Goal: Transaction & Acquisition: Purchase product/service

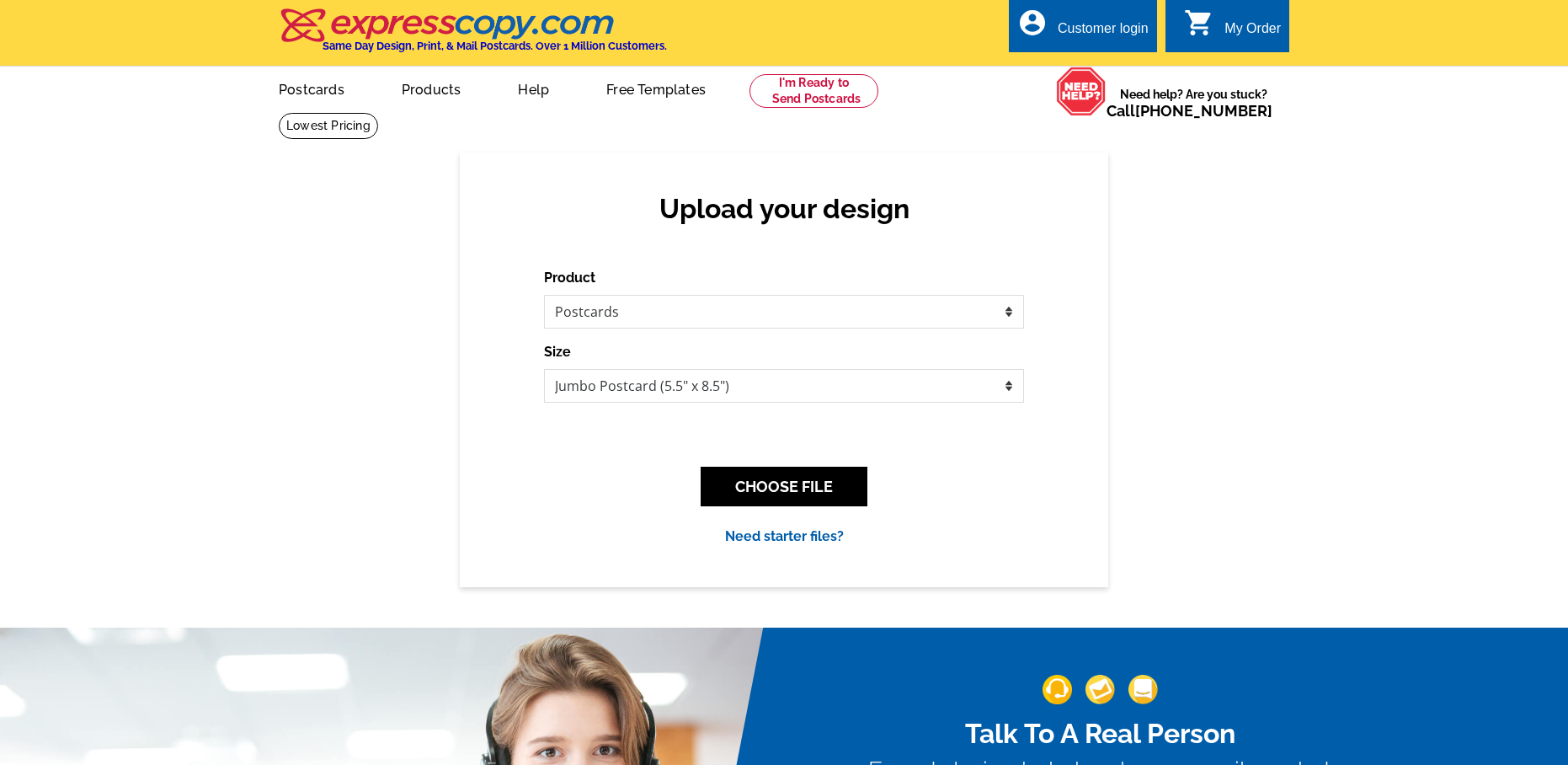
click at [789, 539] on link "Need starter files?" at bounding box center [784, 536] width 119 height 16
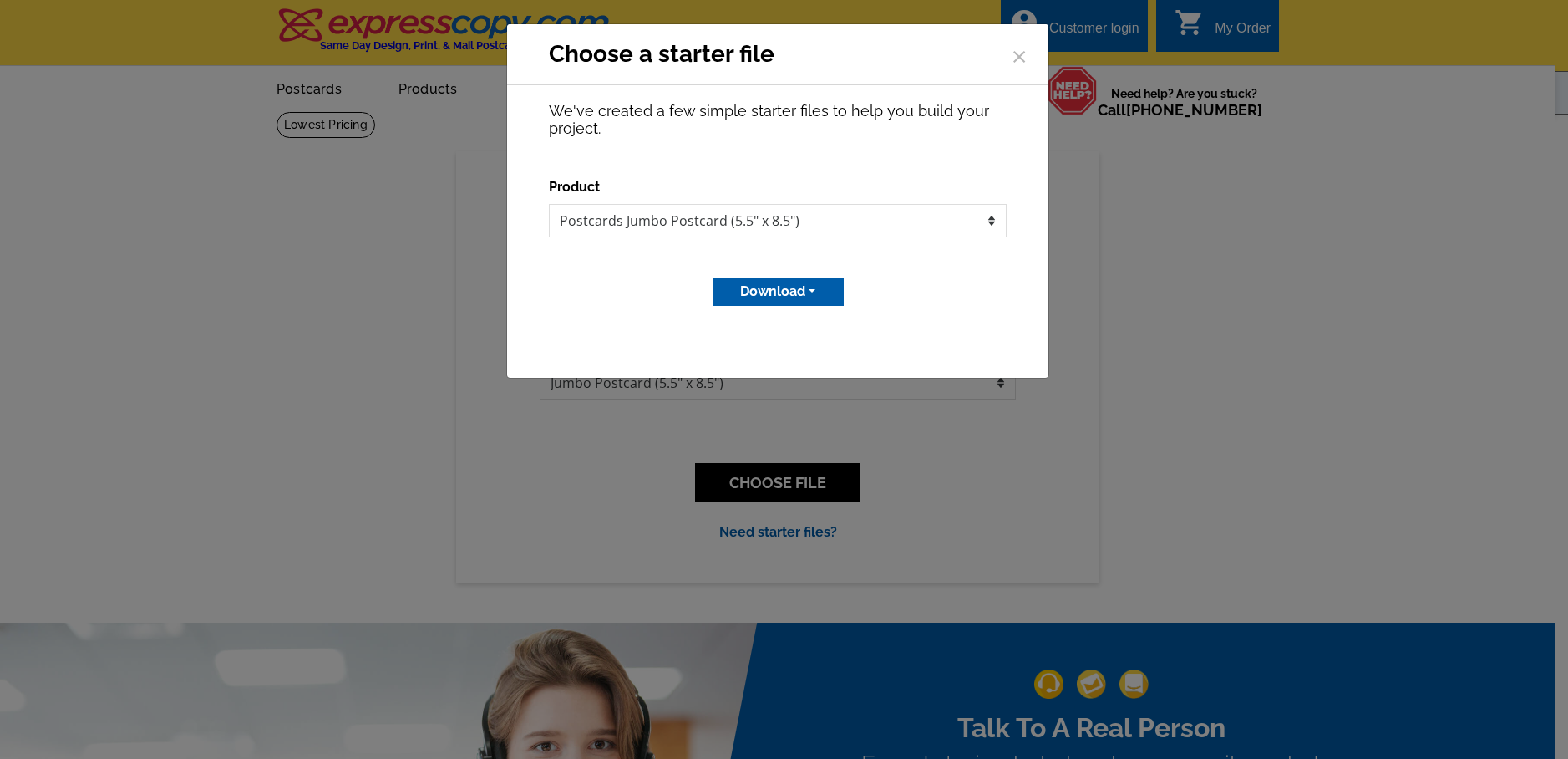
click at [774, 296] on button "Download" at bounding box center [777, 291] width 131 height 29
click at [1012, 437] on div "Choose a starter file × We've created a few simple starter files to help you bu…" at bounding box center [784, 380] width 1568 height 759
click at [1023, 49] on span "×" at bounding box center [1019, 54] width 17 height 45
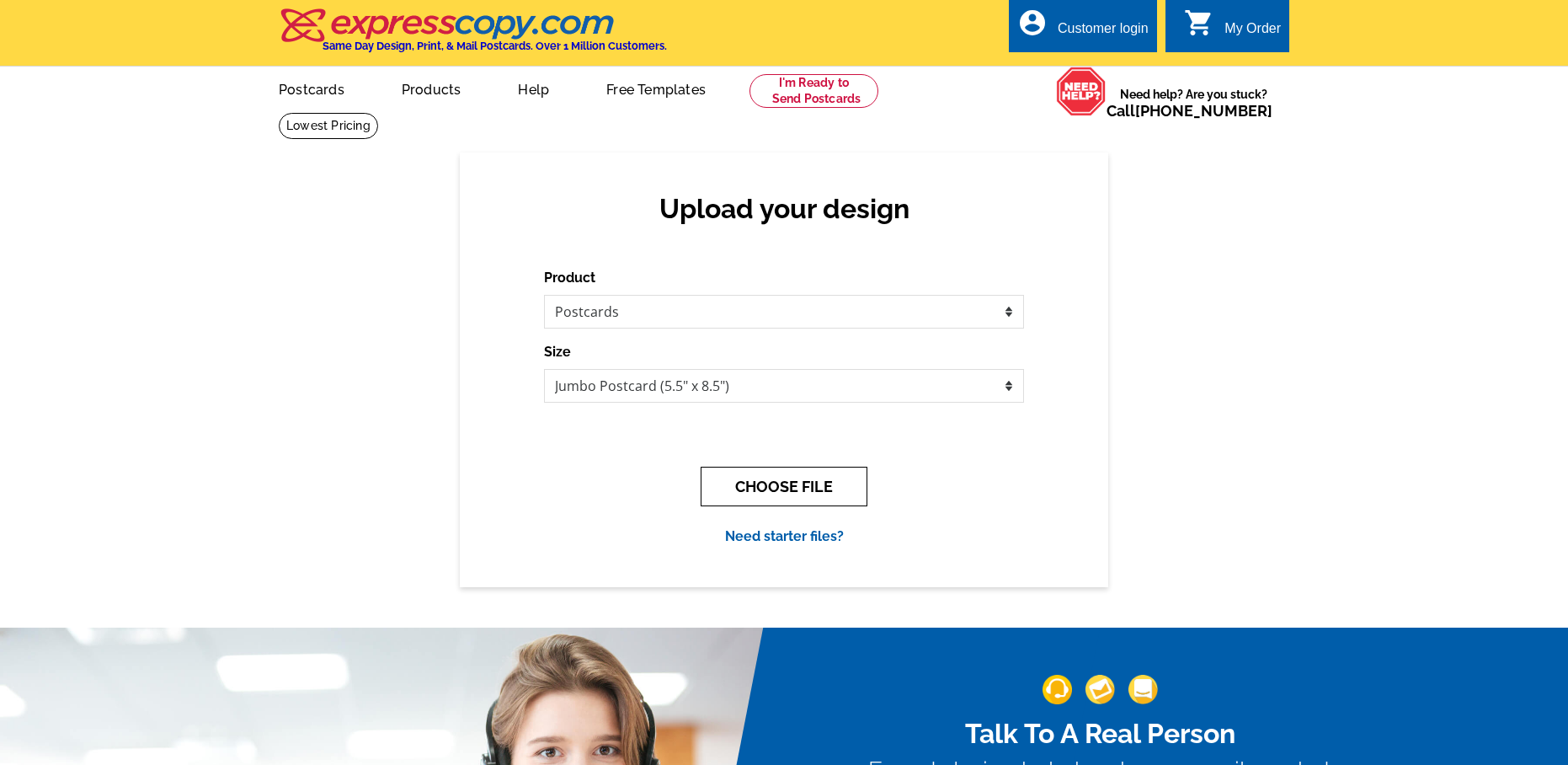
click at [769, 478] on button "CHOOSE FILE" at bounding box center [784, 486] width 166 height 39
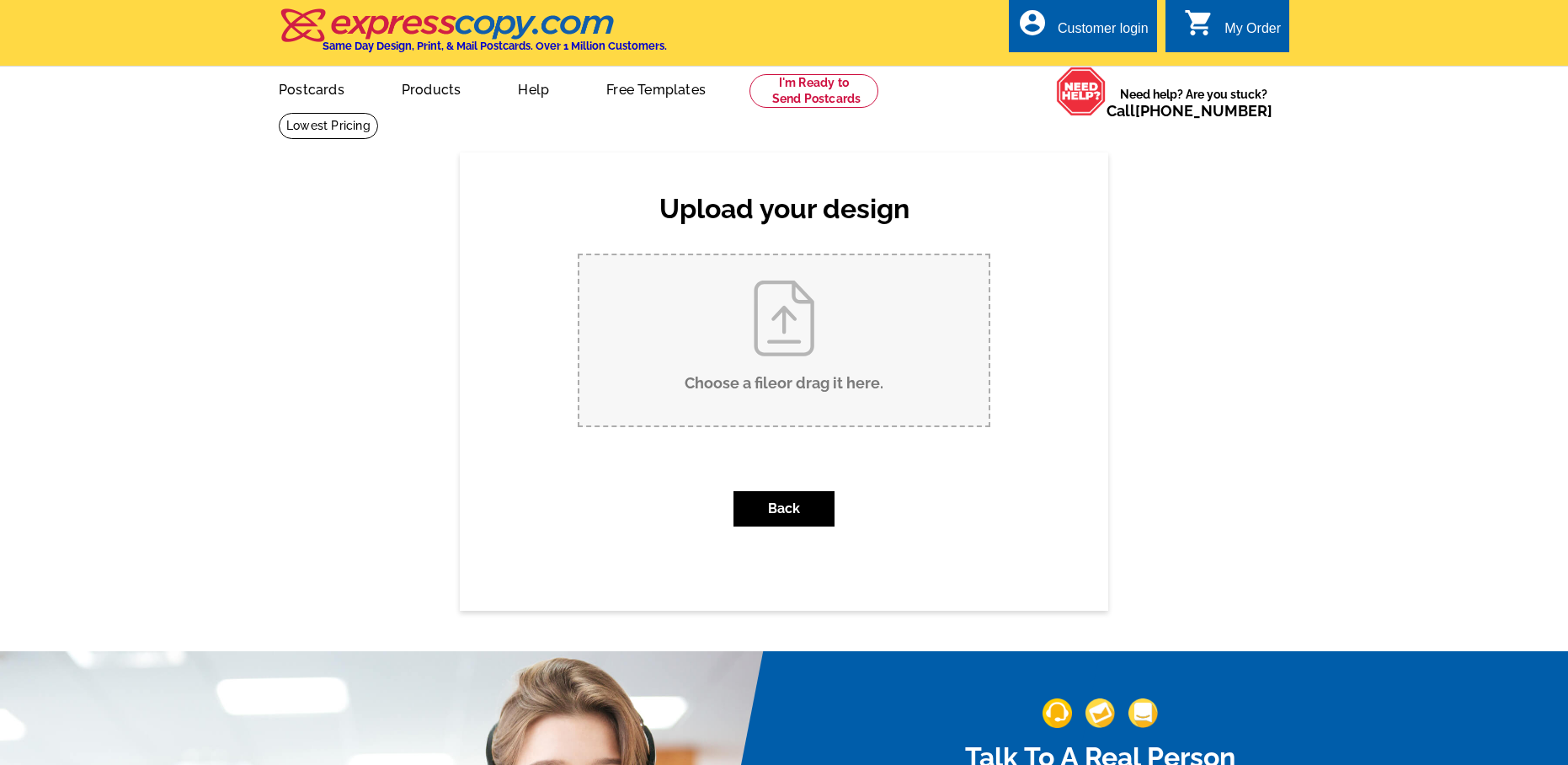
click at [790, 361] on input "Choose a file or drag it here ." at bounding box center [784, 340] width 410 height 170
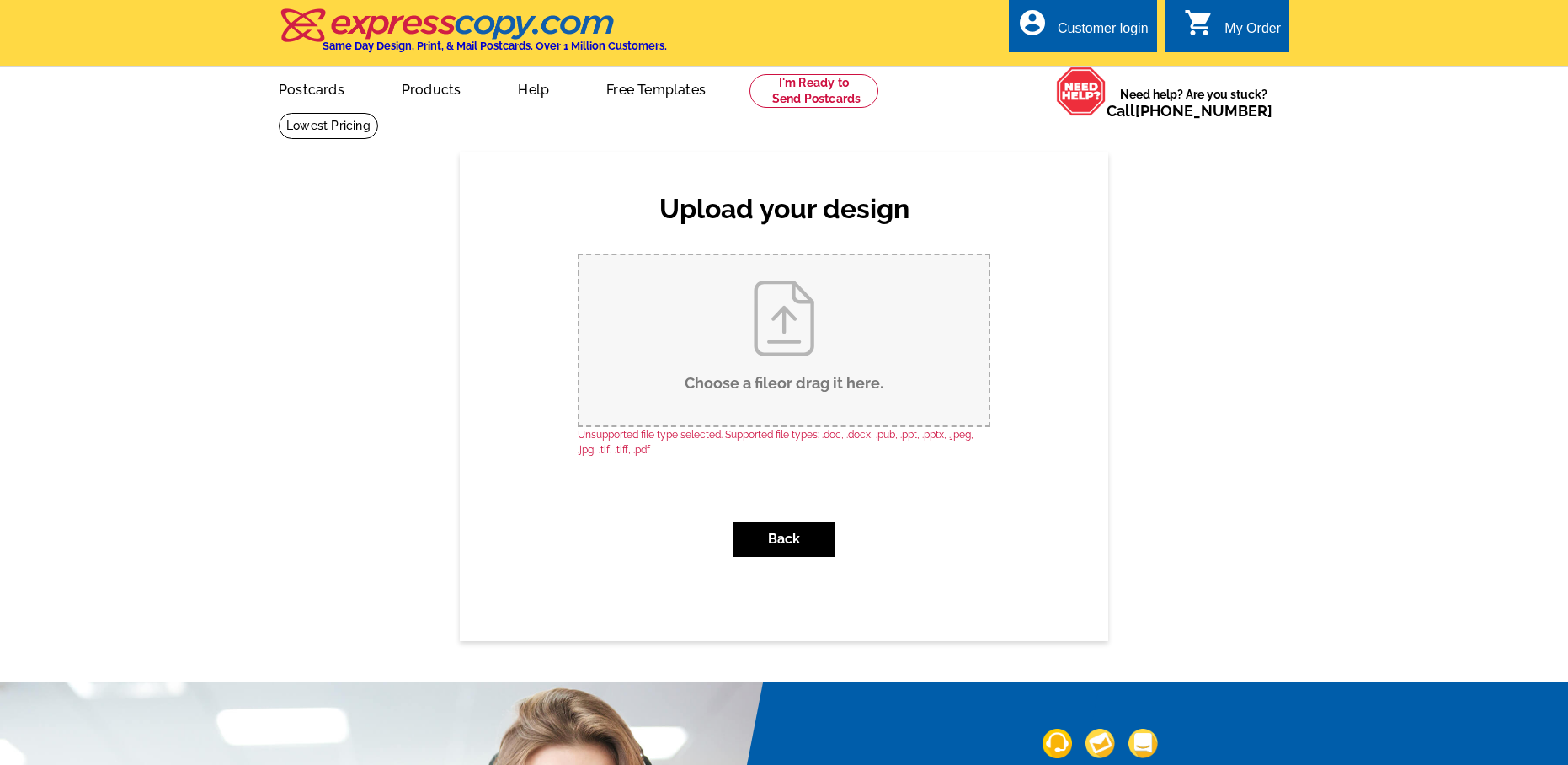
click at [781, 336] on input "Choose a file or drag it here ." at bounding box center [784, 340] width 410 height 170
type input "C:\fakepath\test.pdf"
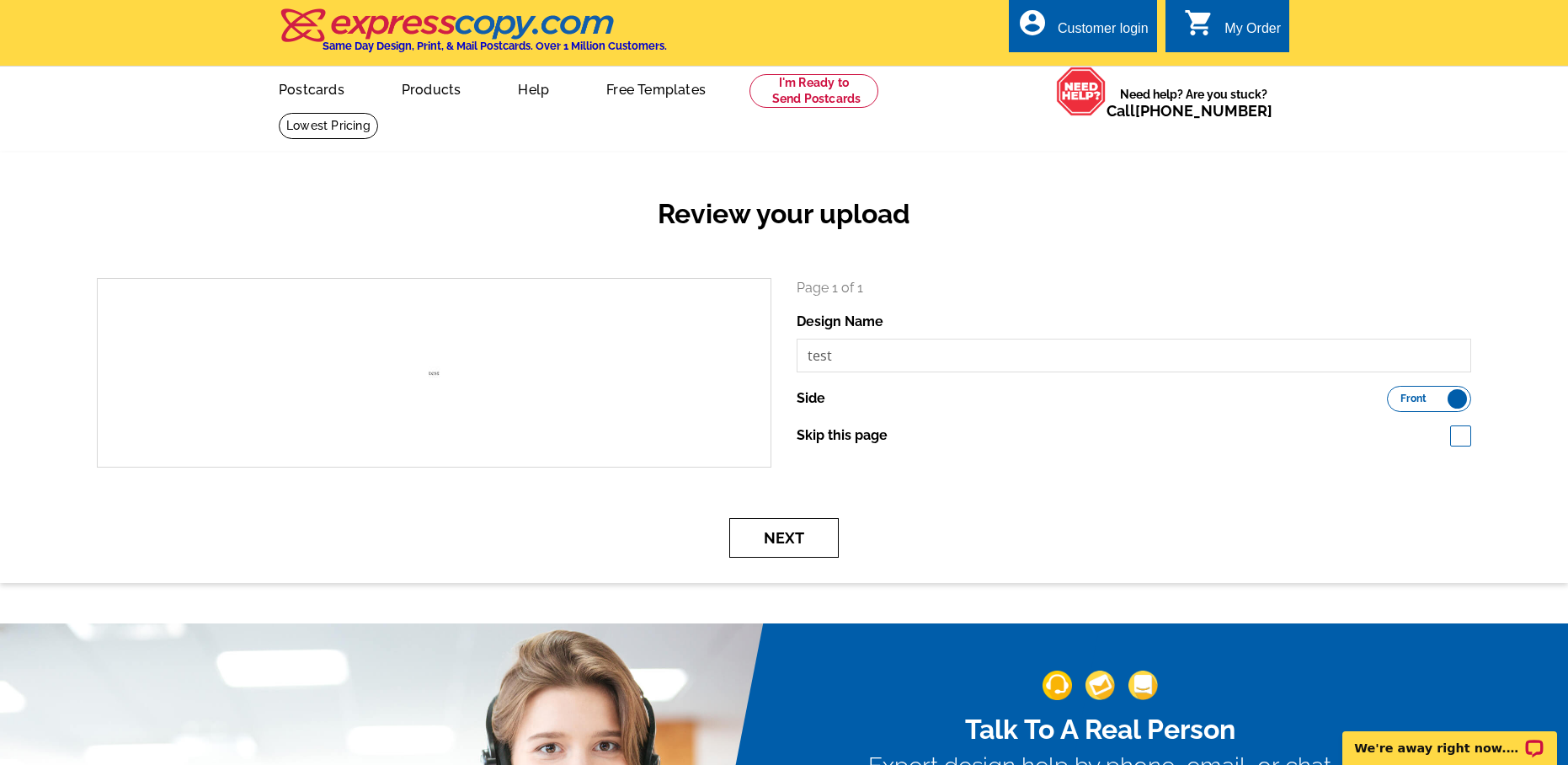
click at [756, 546] on button "Next" at bounding box center [784, 538] width 109 height 39
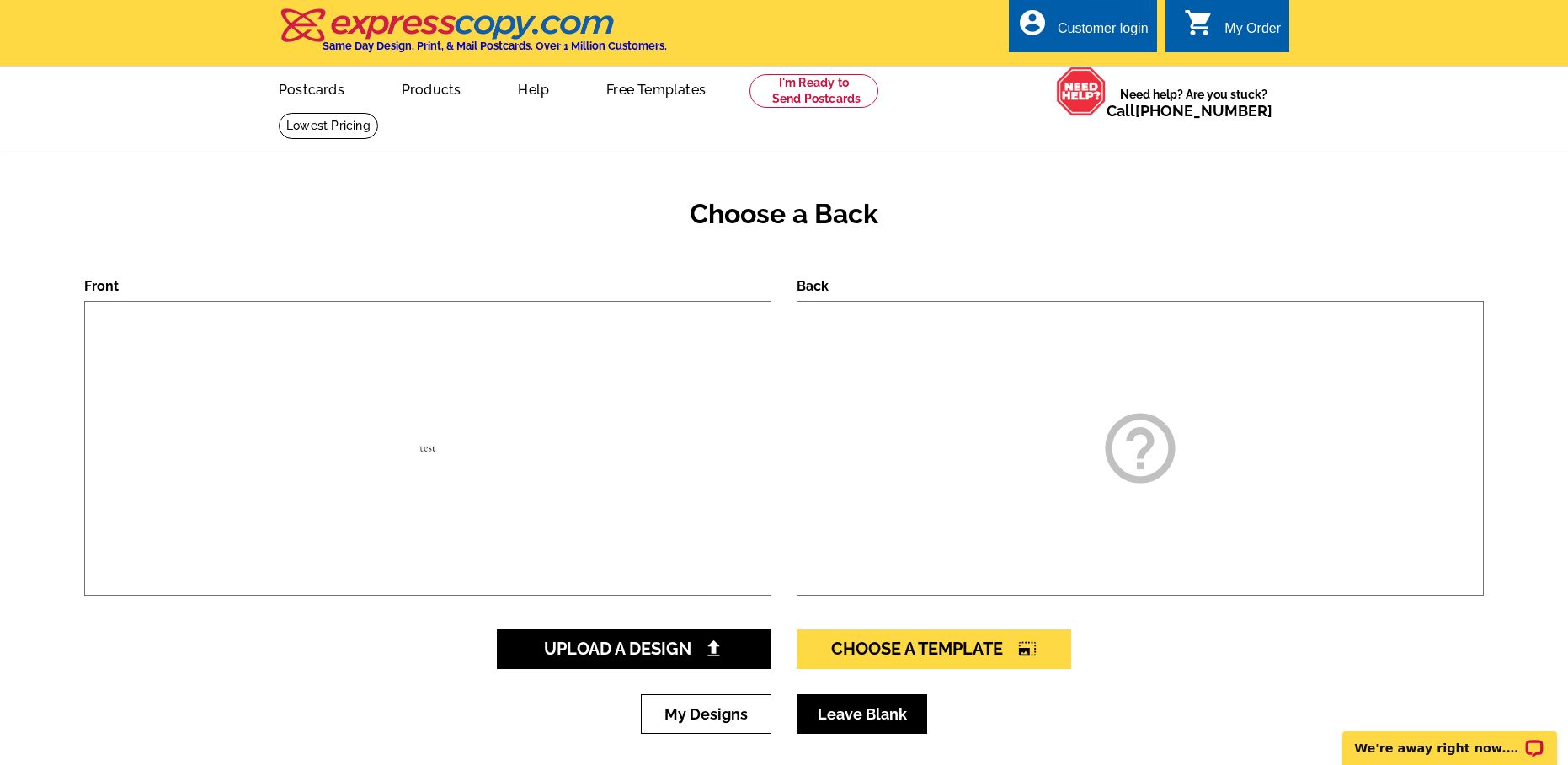
click at [881, 715] on link "Leave Blank" at bounding box center [862, 714] width 131 height 39
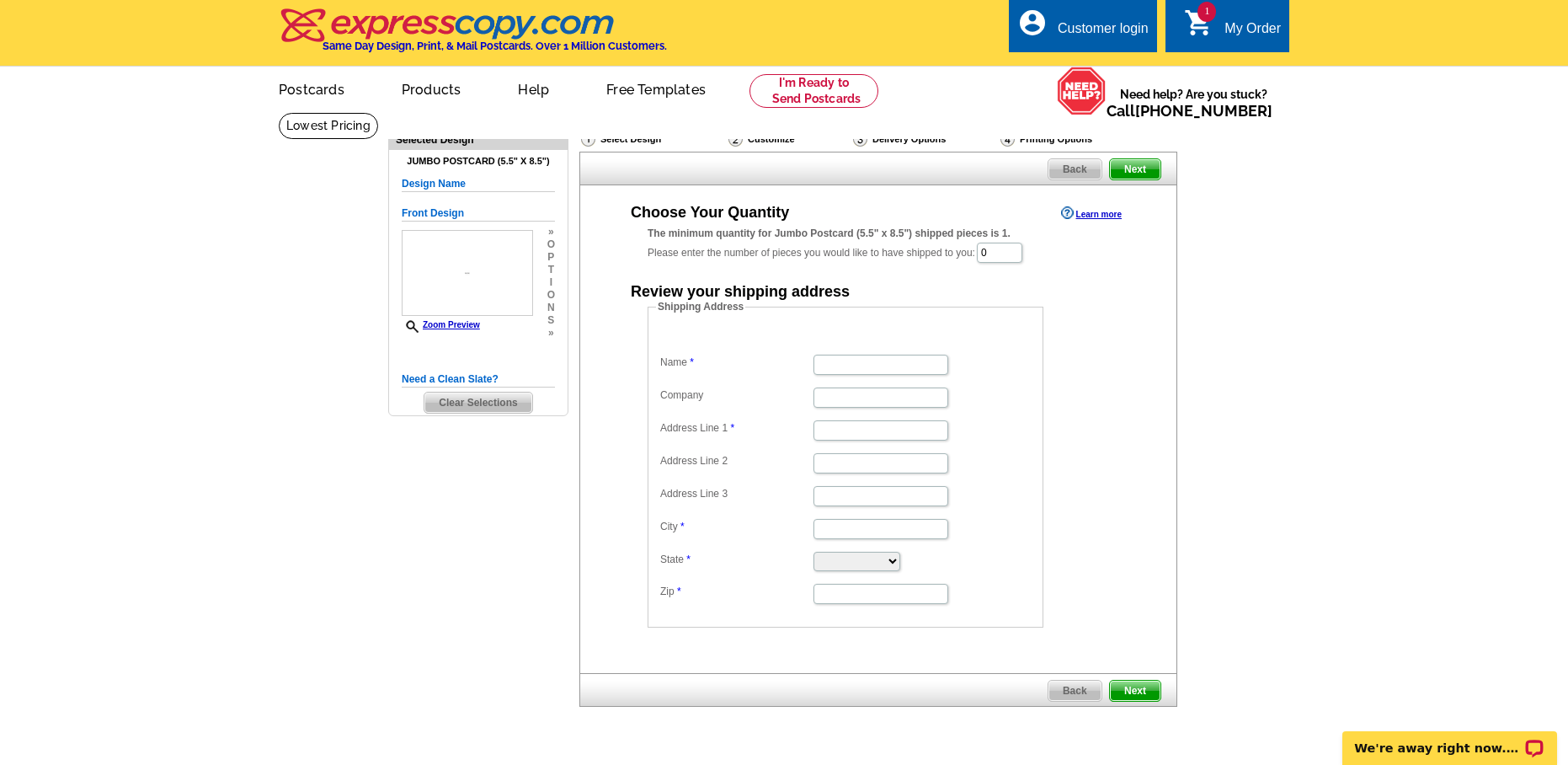
click at [888, 135] on div "Delivery Options" at bounding box center [926, 141] width 148 height 22
click at [887, 368] on input "Name" at bounding box center [881, 365] width 135 height 21
type input "Susan Lua"
type input "Real Estate"
type input "1525 22nd Ave."
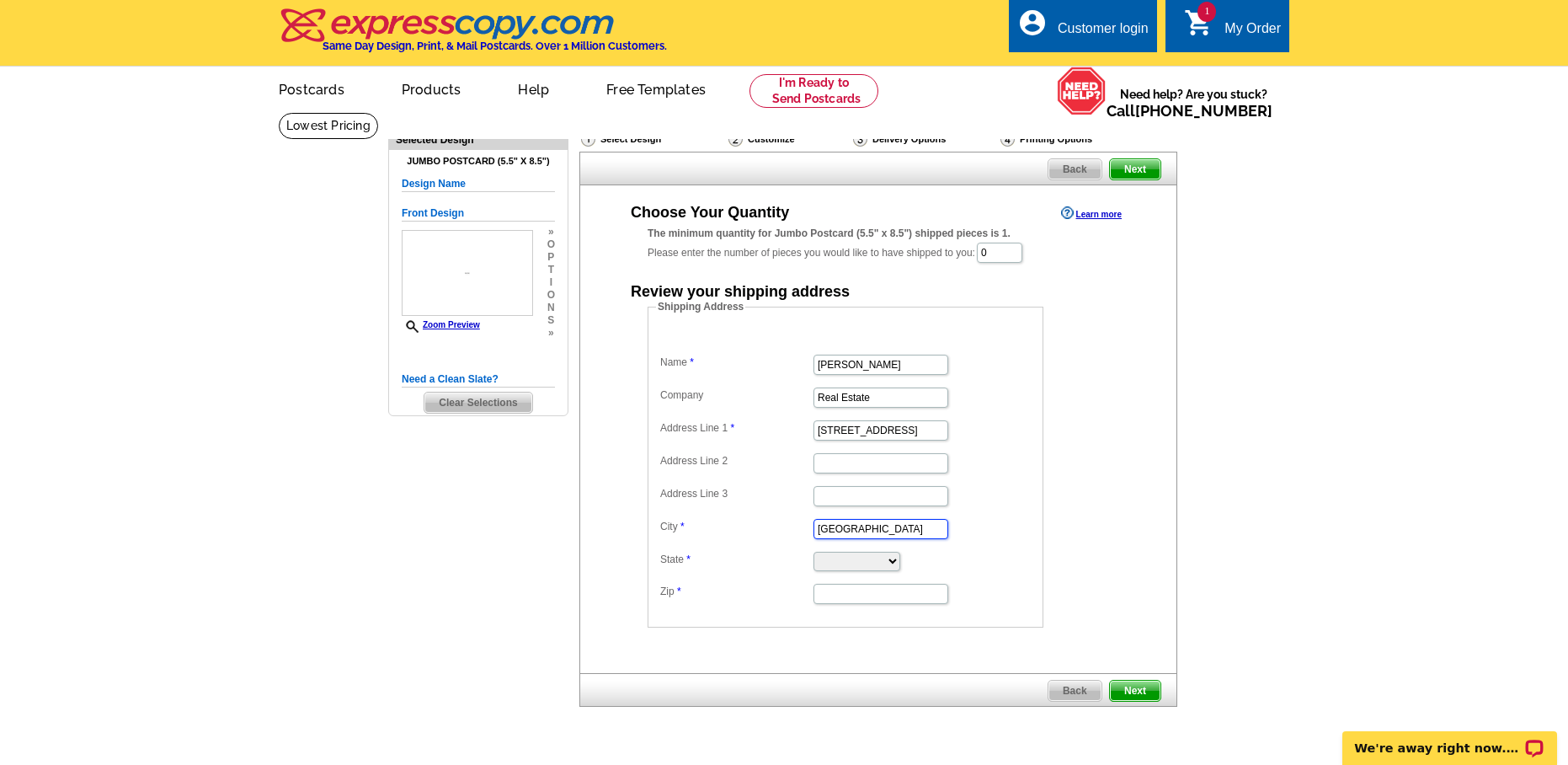
type input "Kingsburg"
select select "CA"
type input "93631"
click at [1142, 688] on span "Next" at bounding box center [1135, 691] width 50 height 21
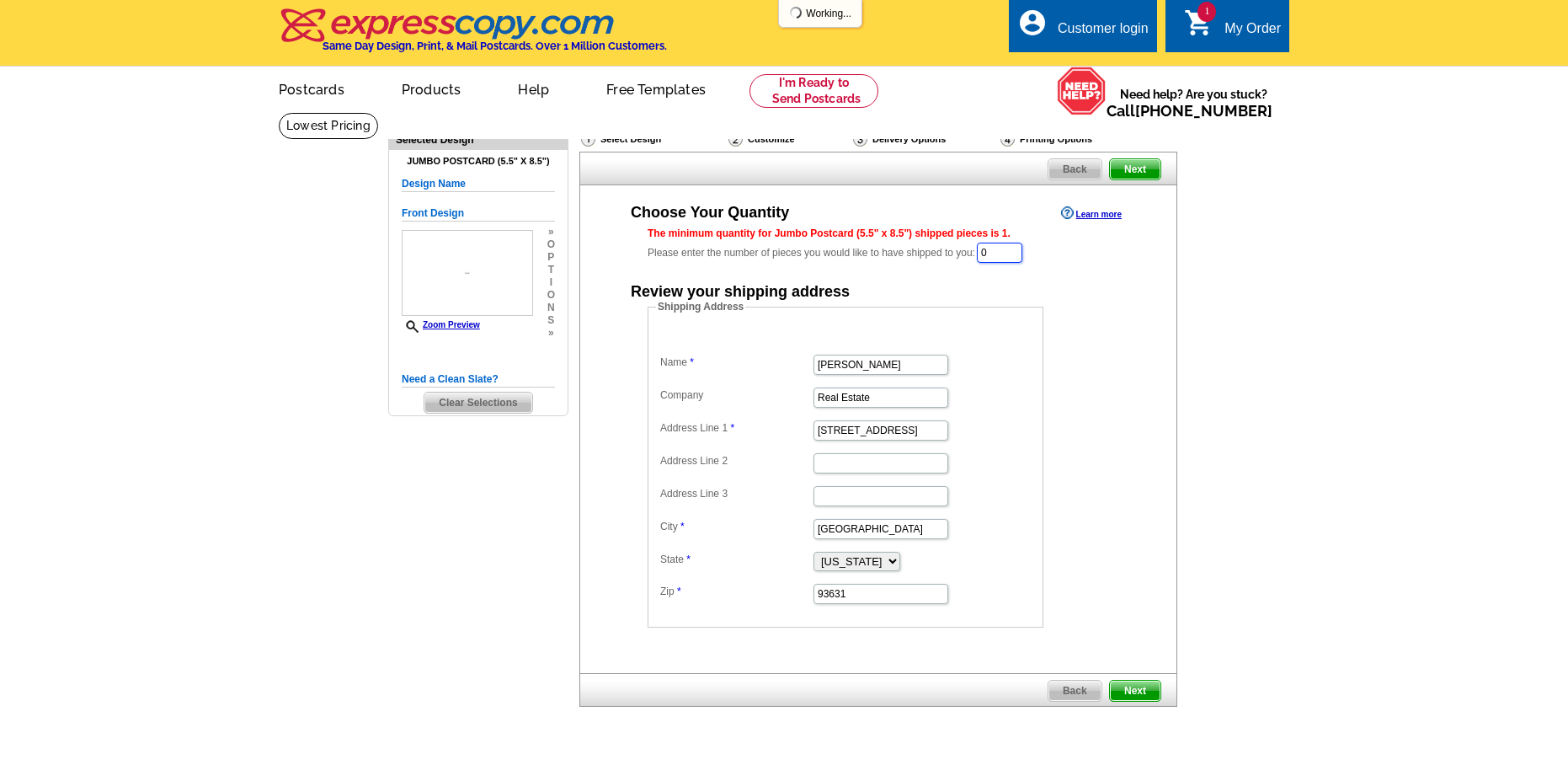
click at [1002, 253] on input "0" at bounding box center [1000, 253] width 46 height 21
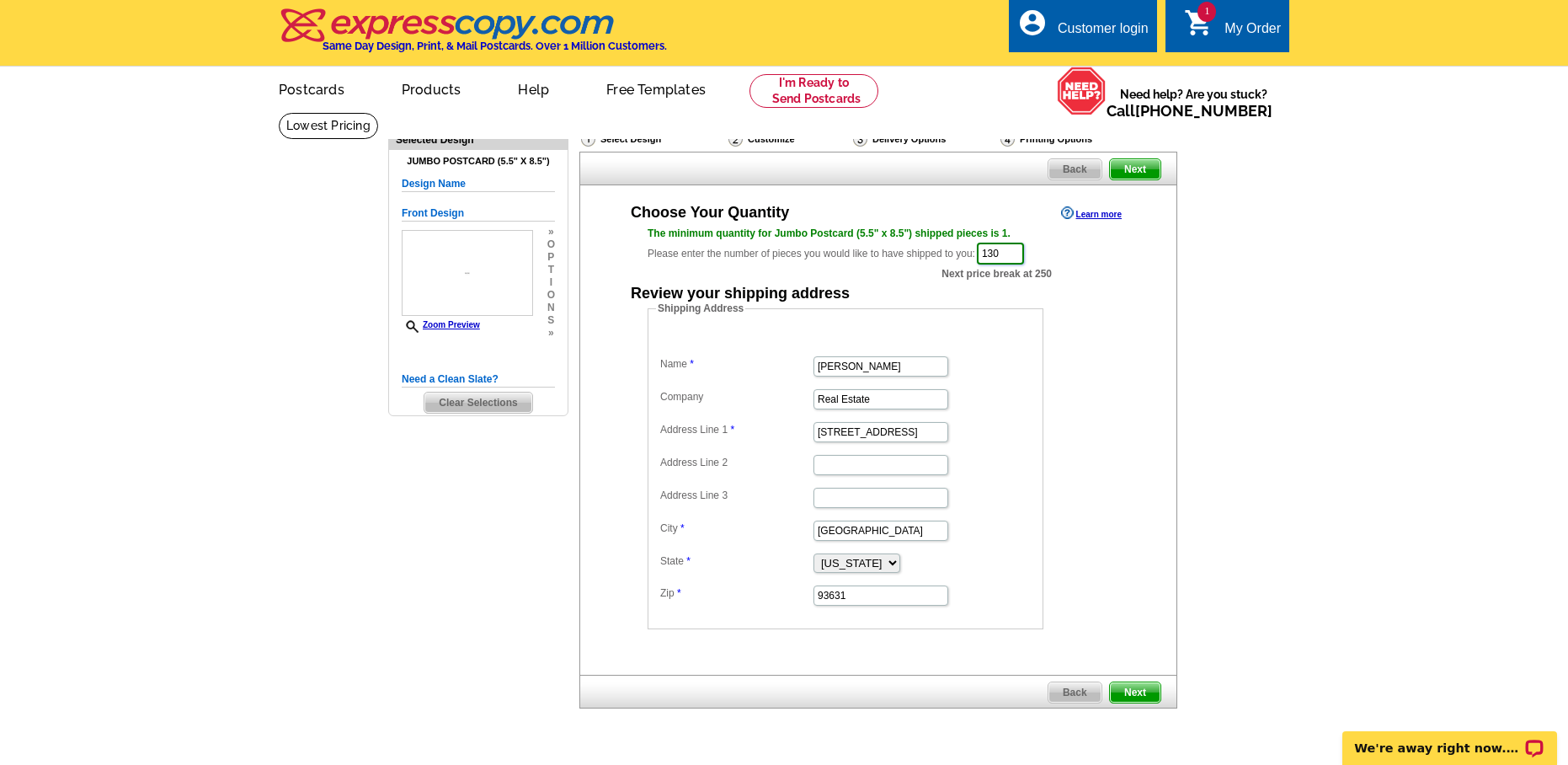
type input "130"
click at [1133, 690] on span "Next" at bounding box center [1135, 693] width 50 height 21
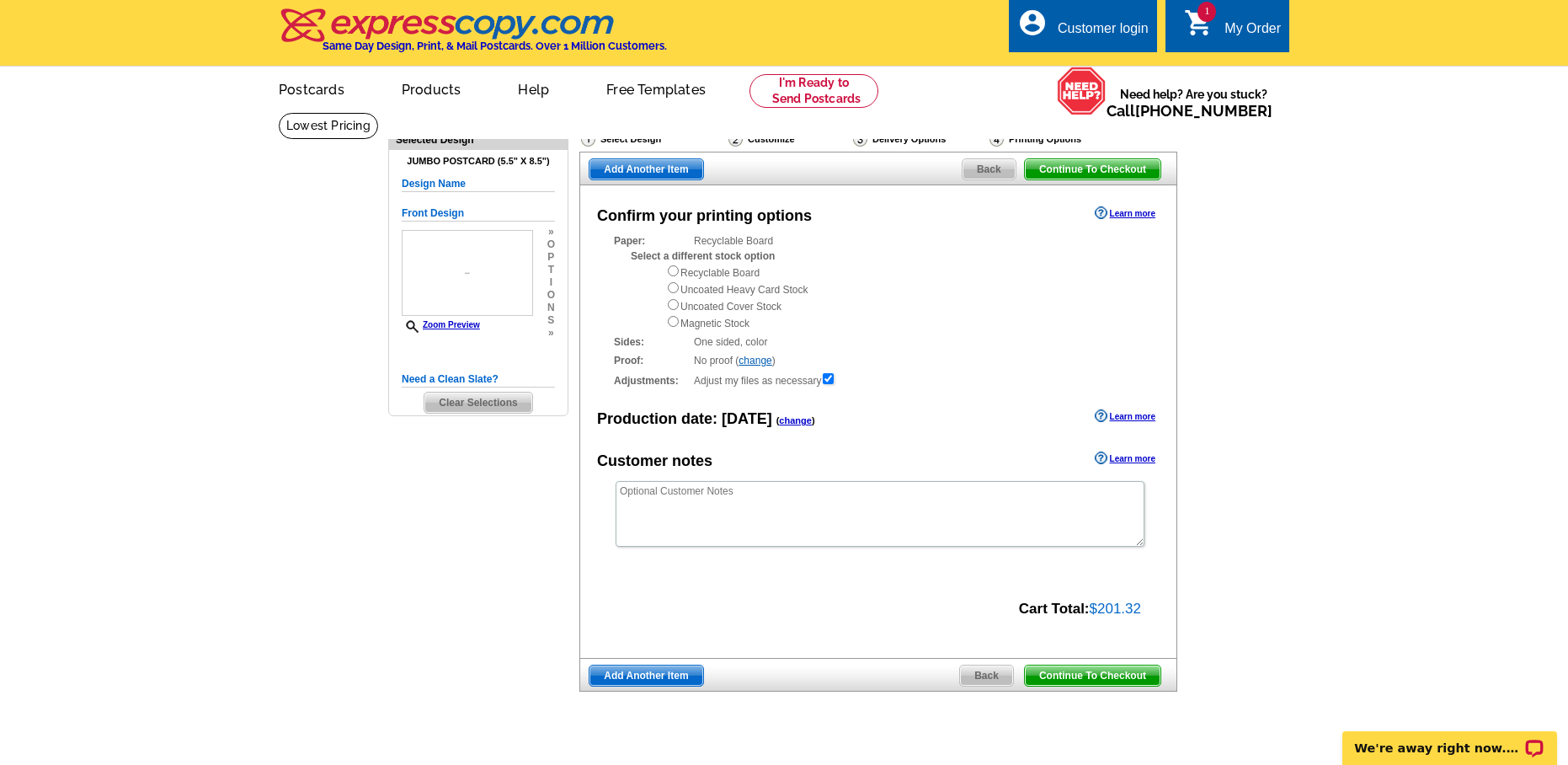
click at [896, 140] on div "Delivery Options" at bounding box center [920, 141] width 137 height 22
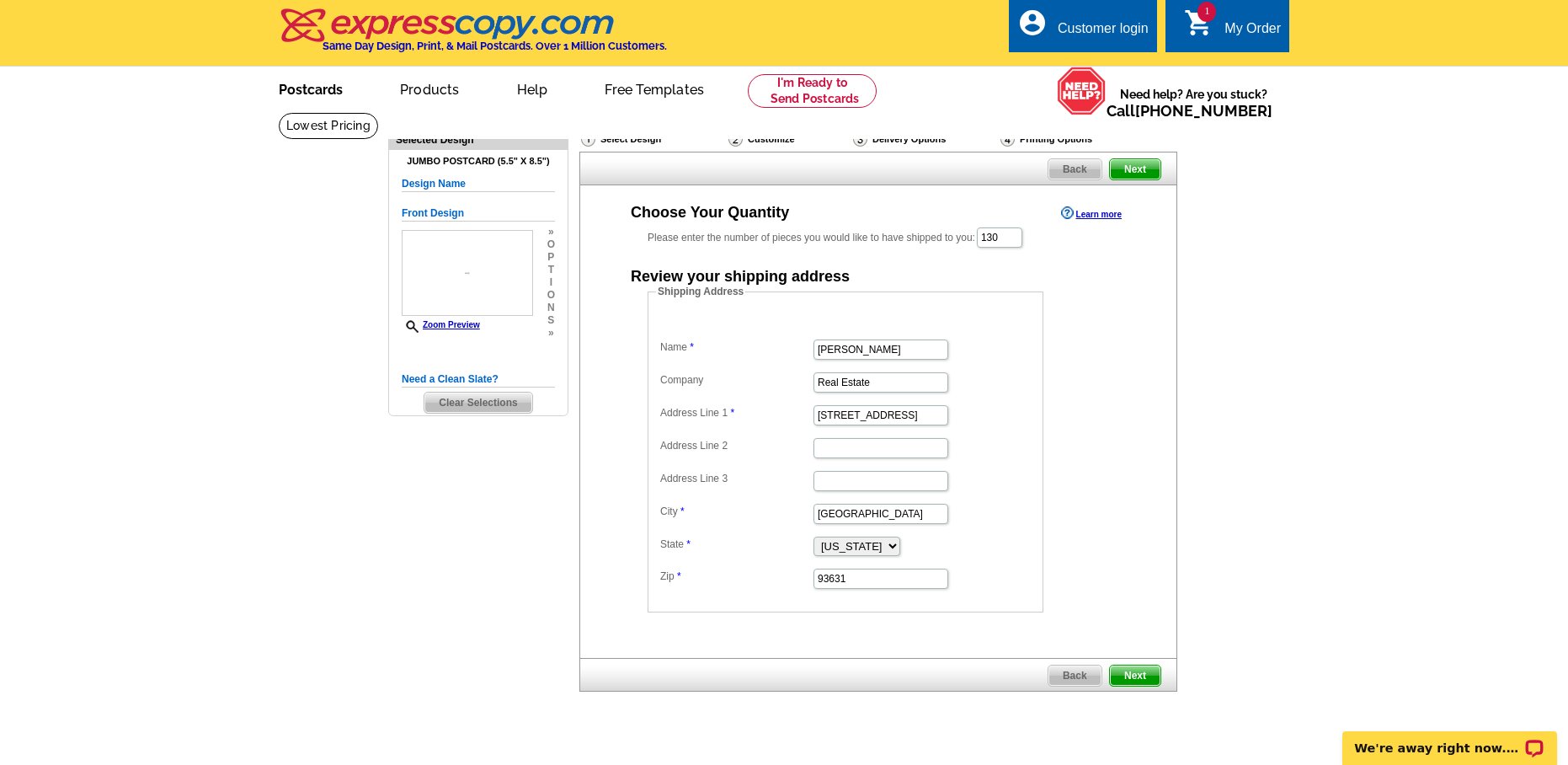
click at [298, 93] on link "Postcards" at bounding box center [310, 88] width 118 height 39
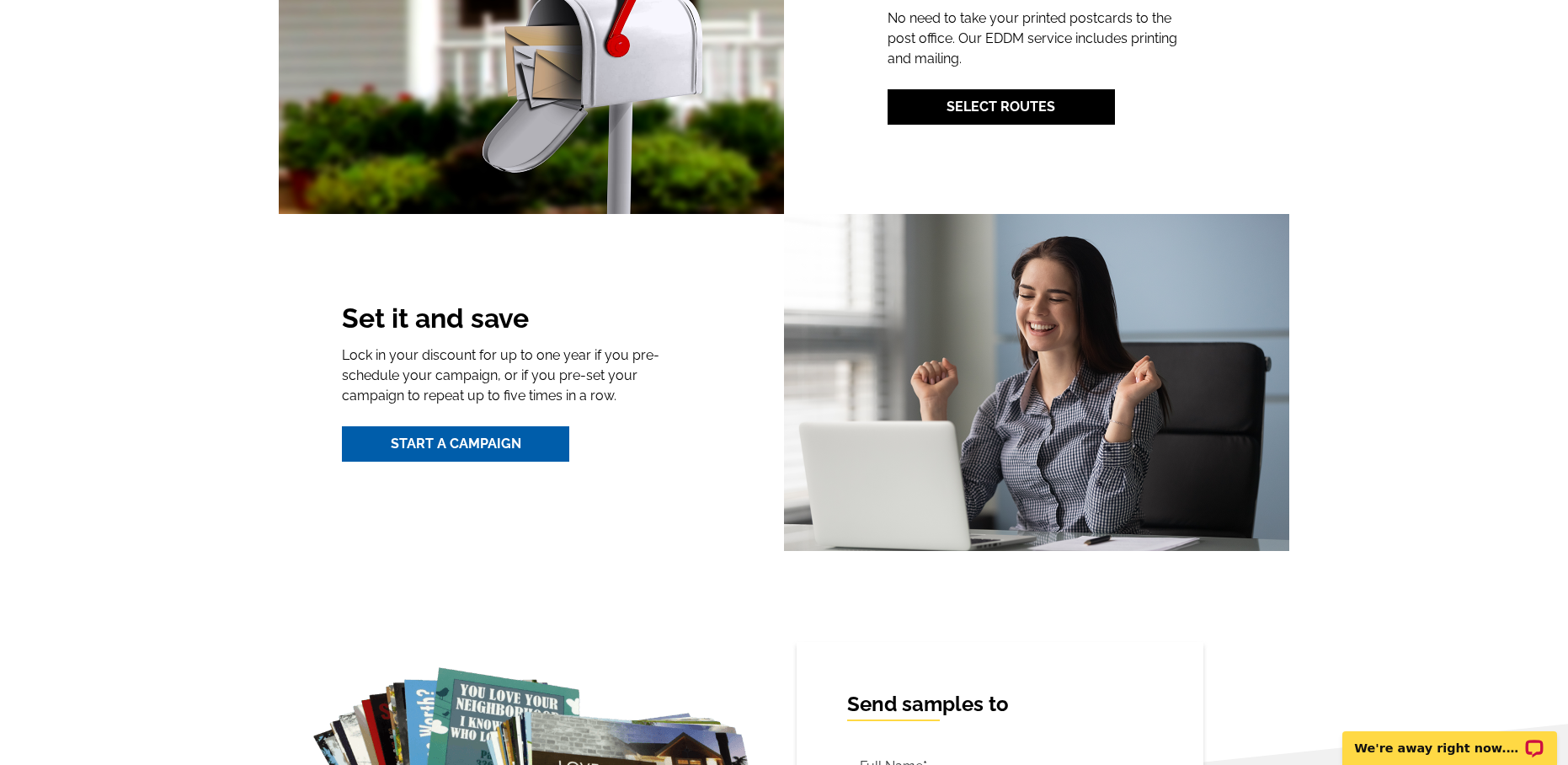
scroll to position [1623, 0]
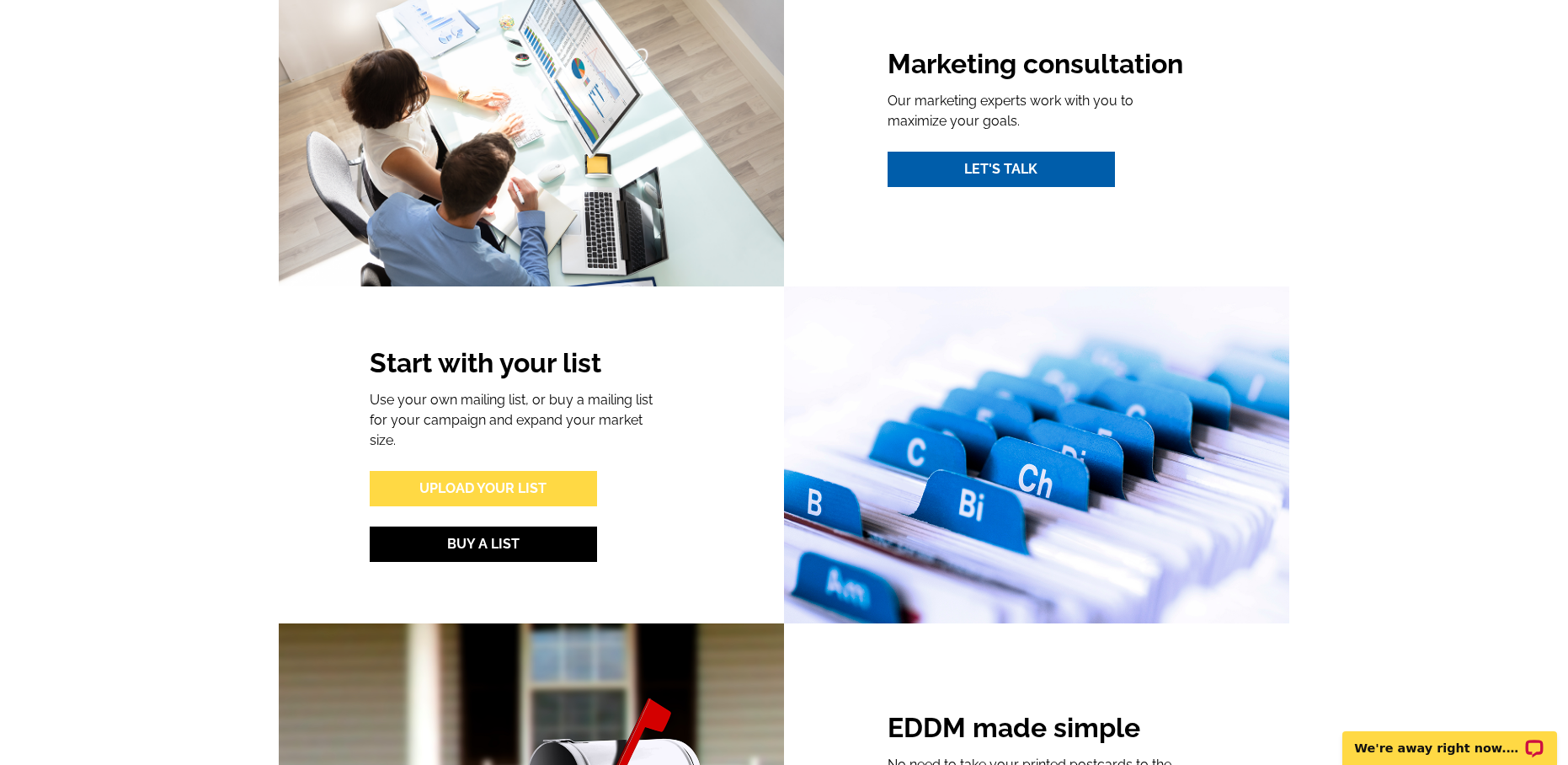
click at [501, 472] on link "Upload Your List" at bounding box center [482, 489] width 227 height 36
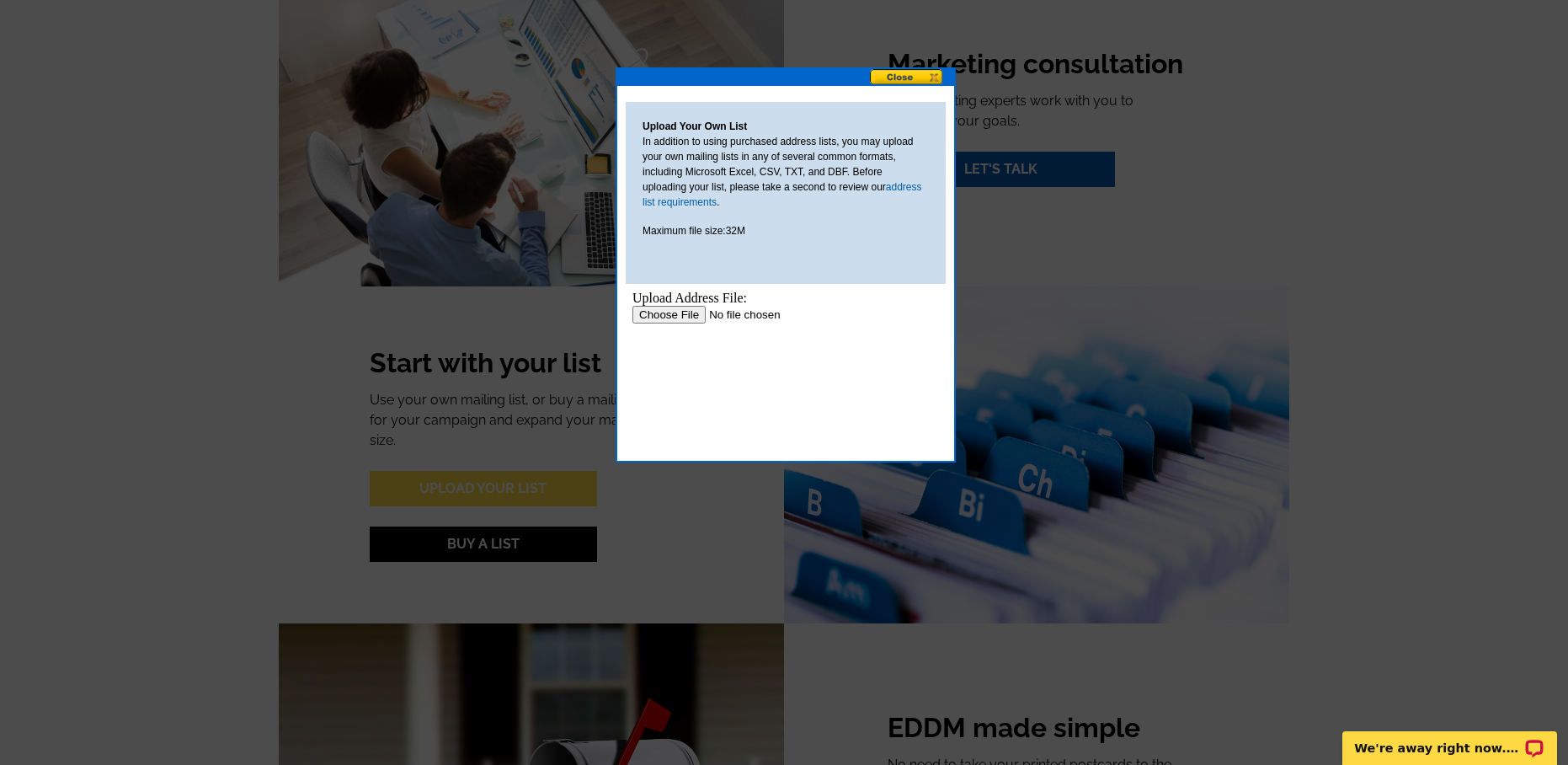
scroll to position [0, 0]
click at [696, 201] on link "address list requirements" at bounding box center [782, 195] width 280 height 27
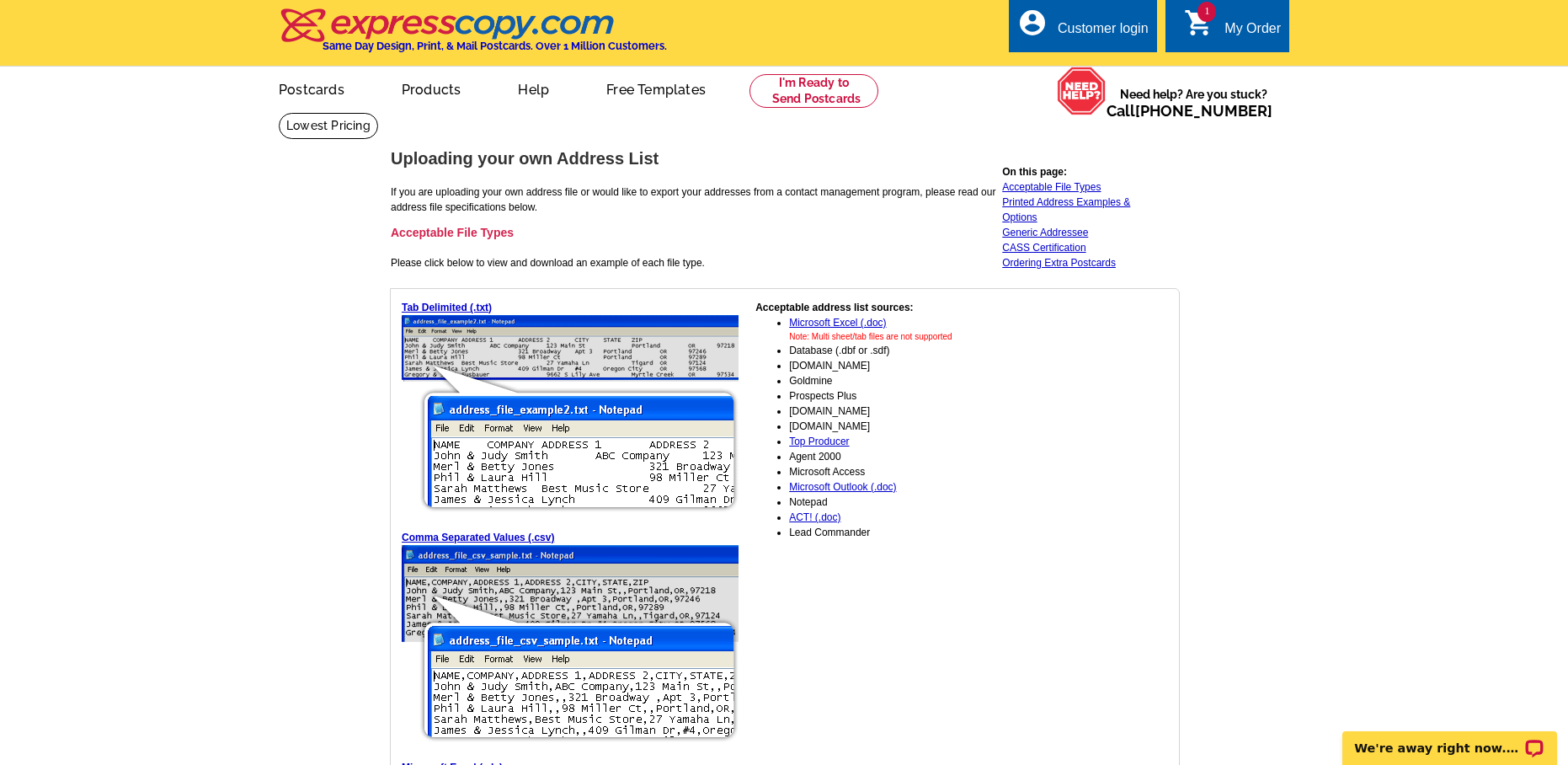
click at [1235, 24] on div "My Order" at bounding box center [1253, 33] width 56 height 23
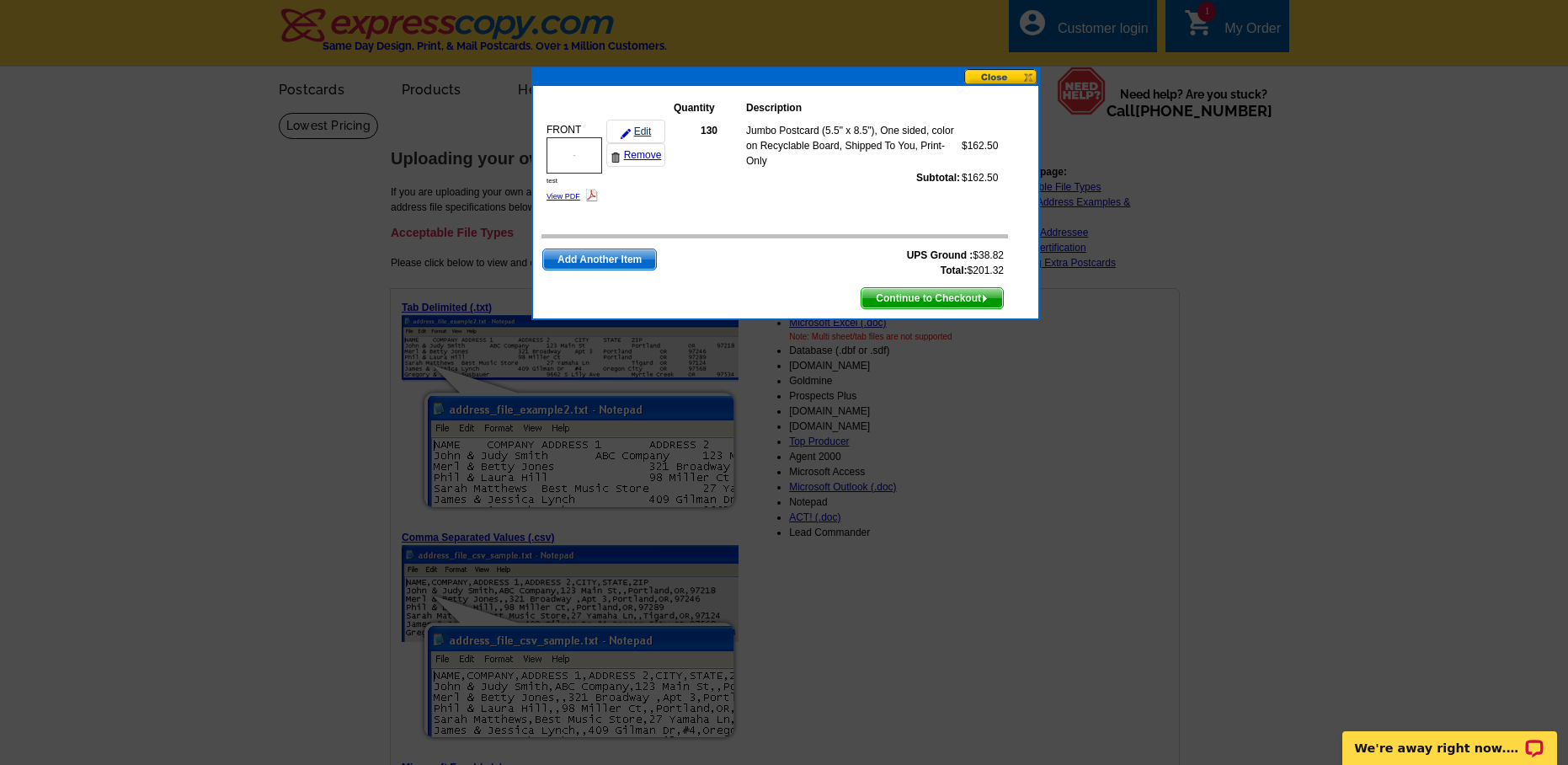
click at [640, 130] on link "Edit" at bounding box center [636, 131] width 59 height 23
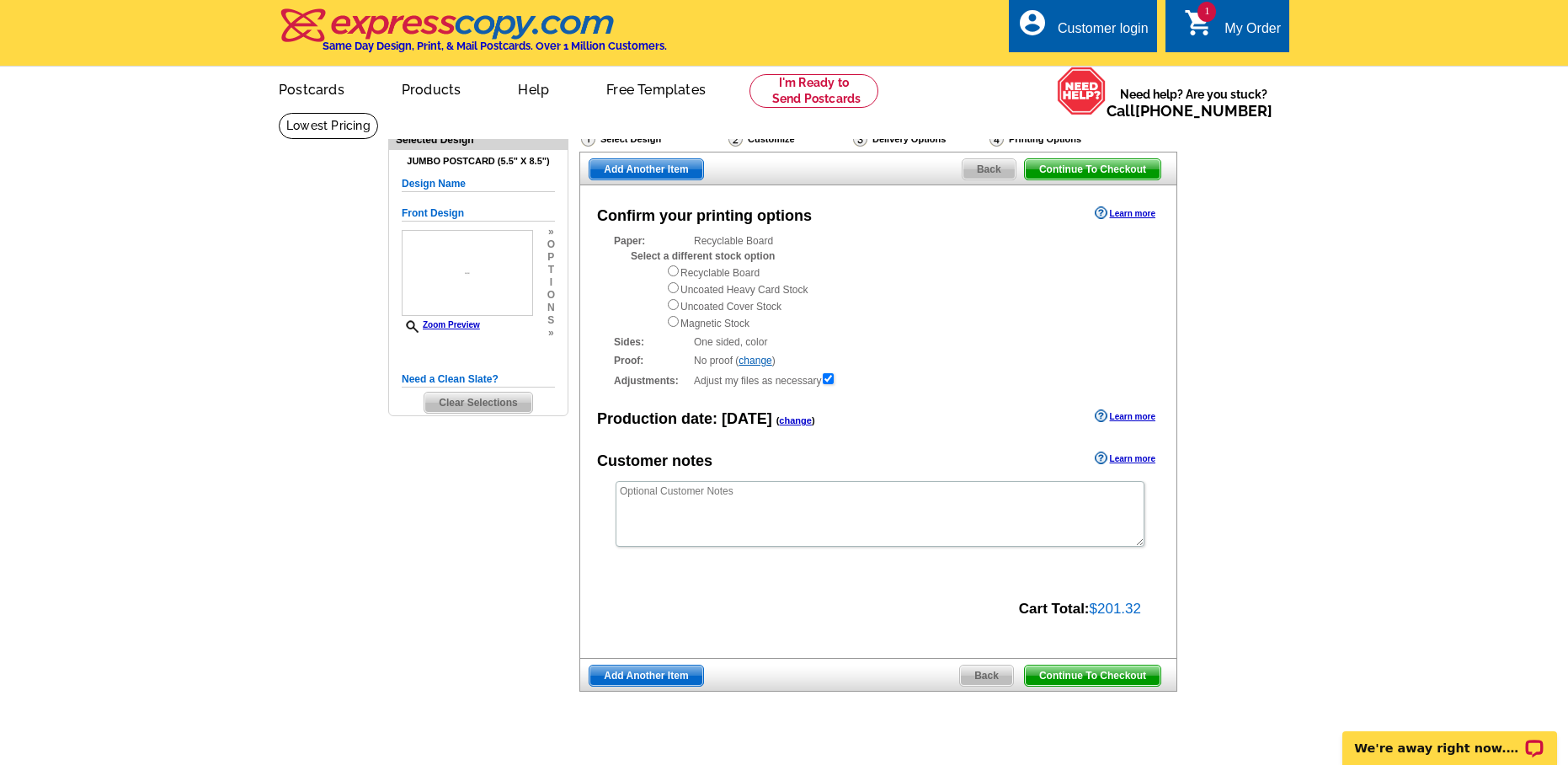
click at [934, 135] on div "Delivery Options" at bounding box center [920, 141] width 137 height 22
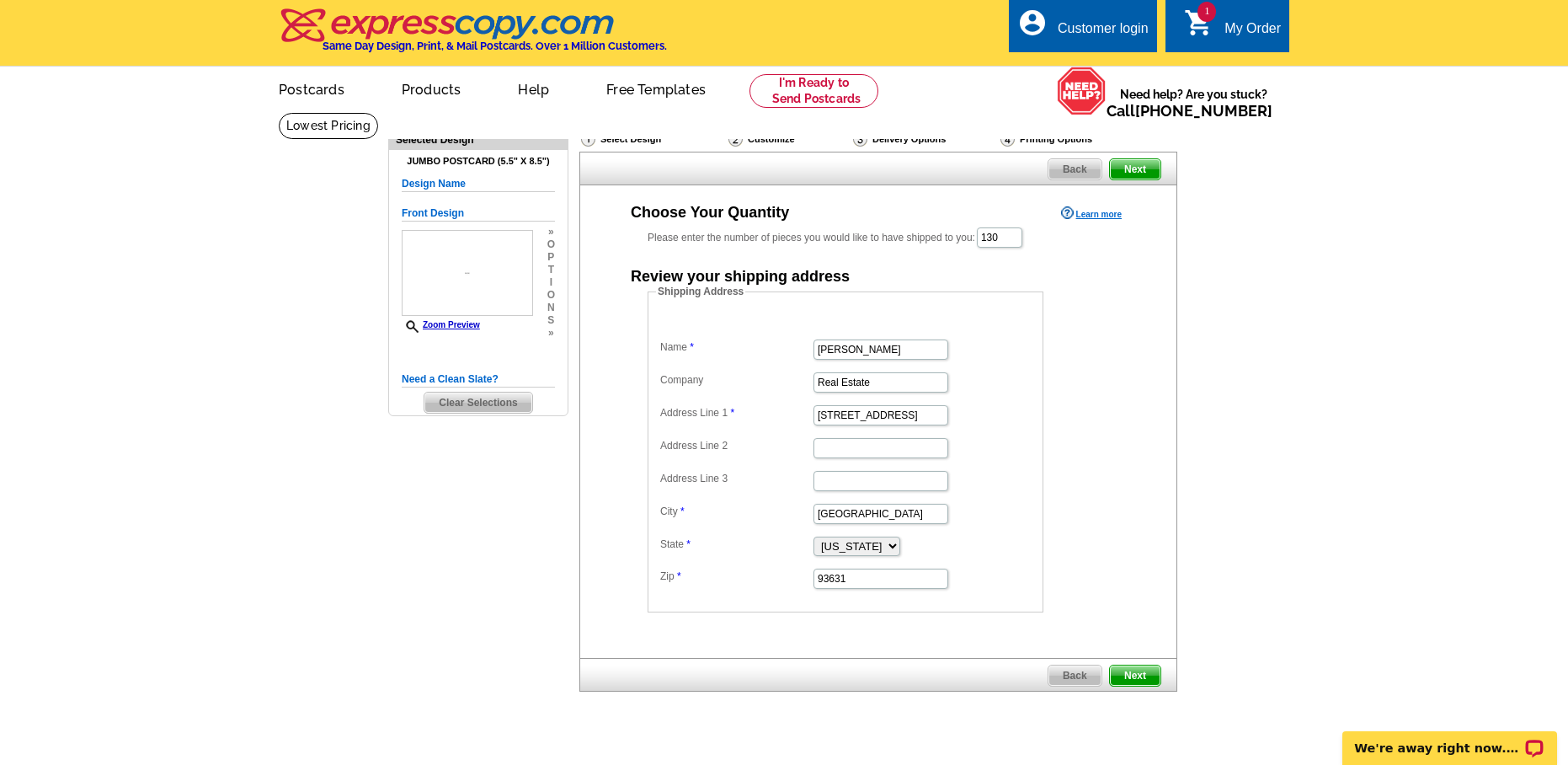
click at [1084, 215] on link "Learn more" at bounding box center [1091, 213] width 61 height 13
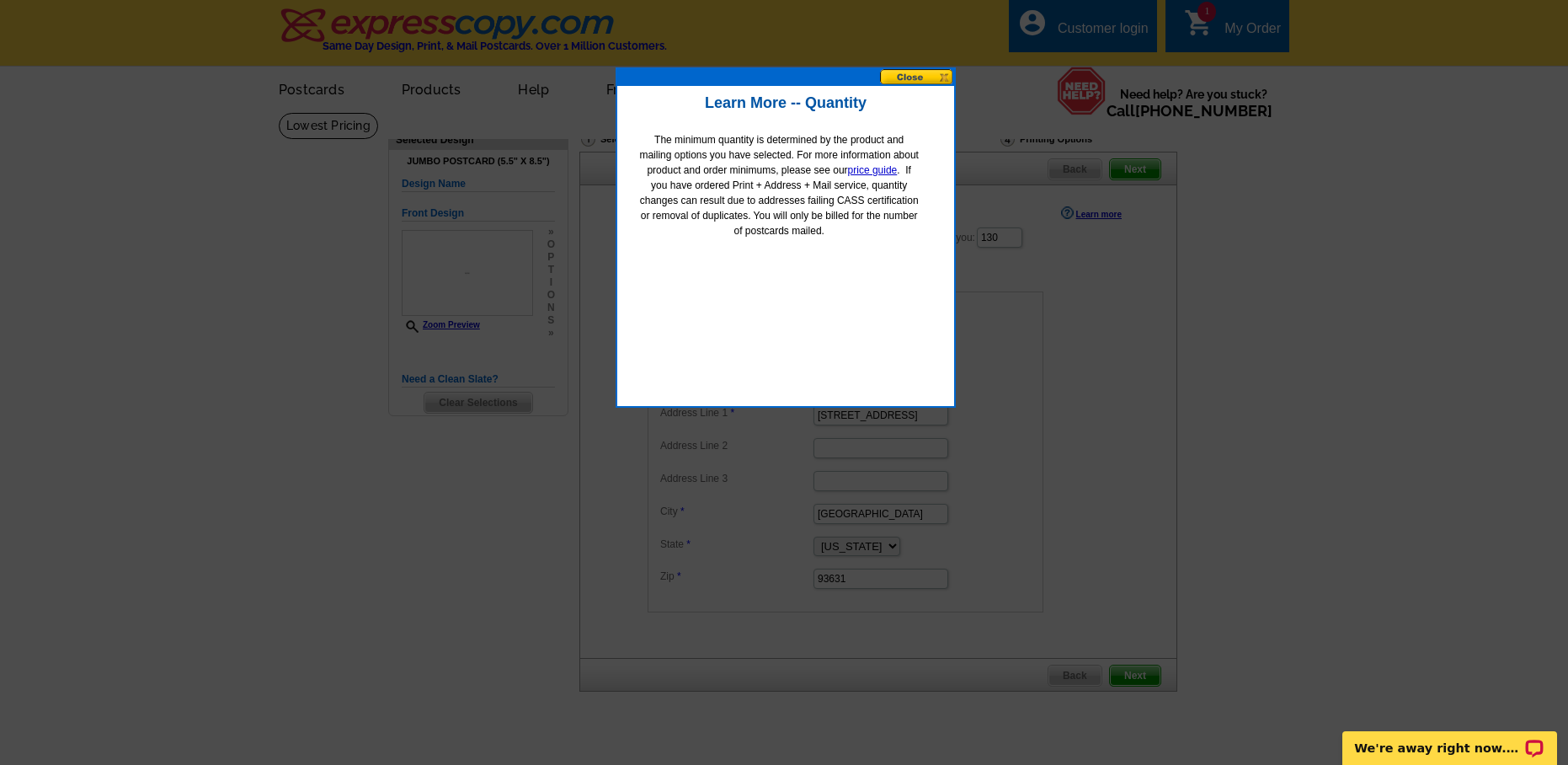
click at [908, 79] on button at bounding box center [916, 77] width 74 height 16
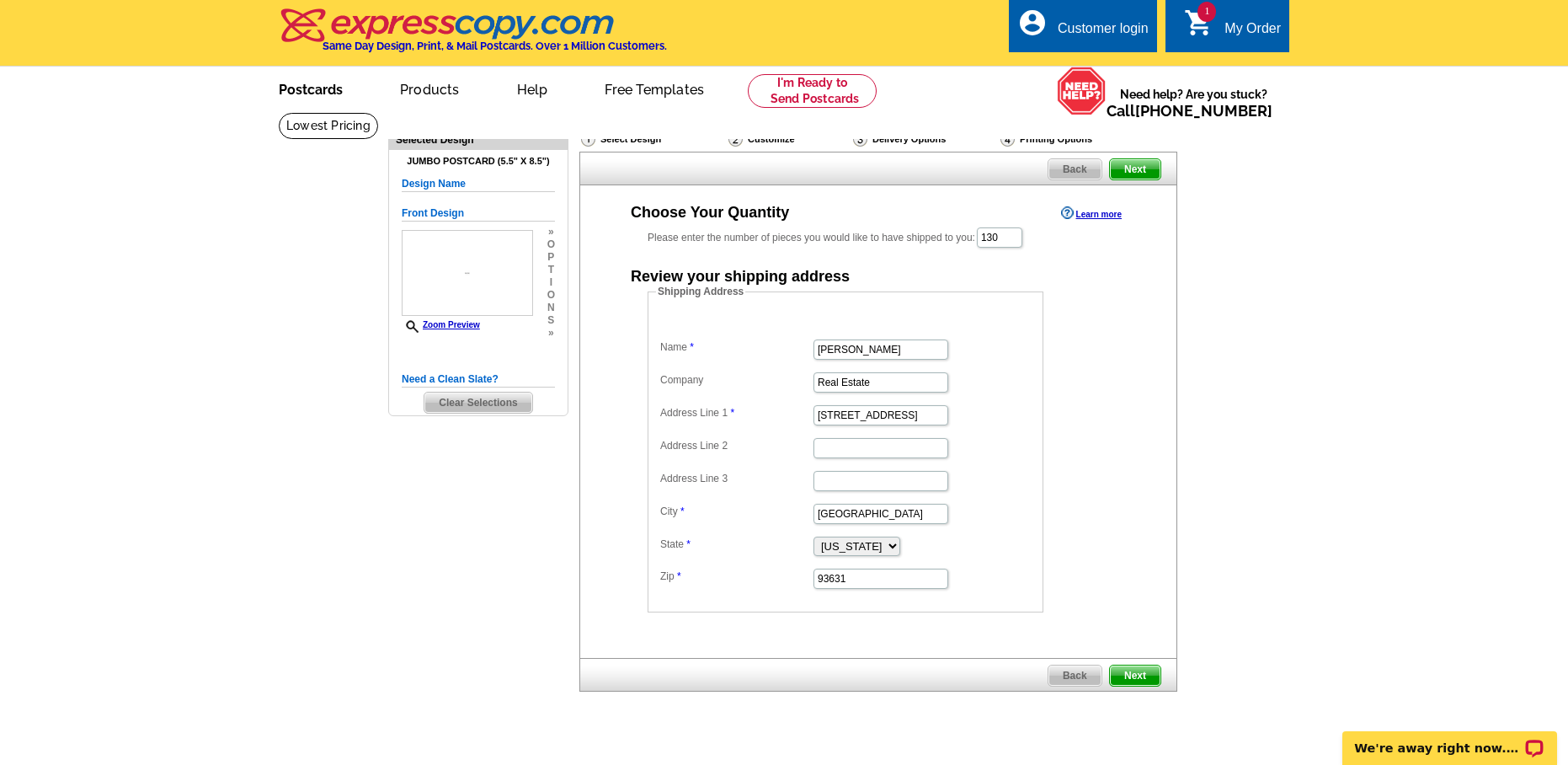
click at [321, 89] on link "Postcards" at bounding box center [310, 88] width 118 height 39
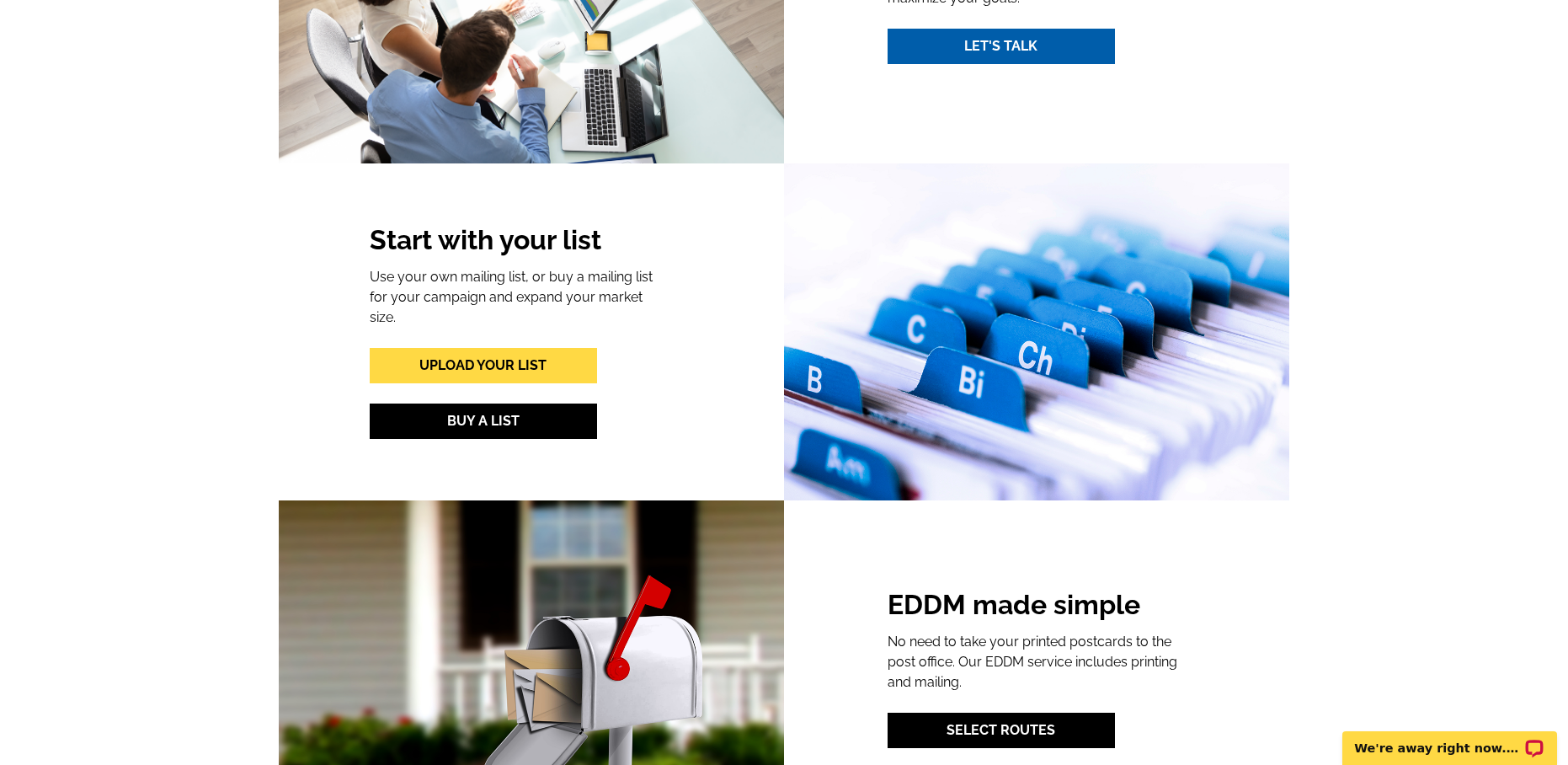
scroll to position [1748, 0]
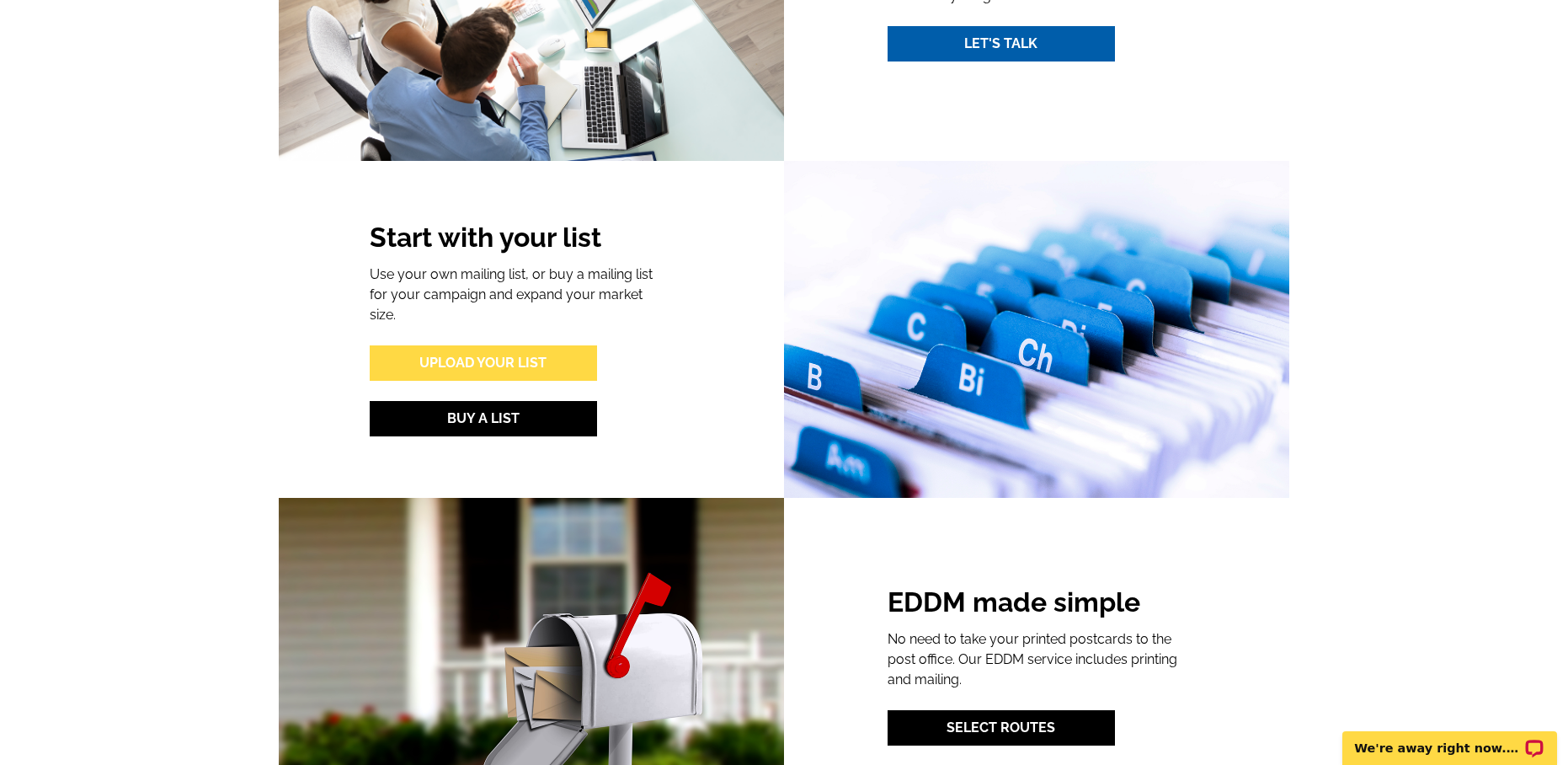
click at [491, 345] on link "Upload Your List" at bounding box center [482, 363] width 227 height 36
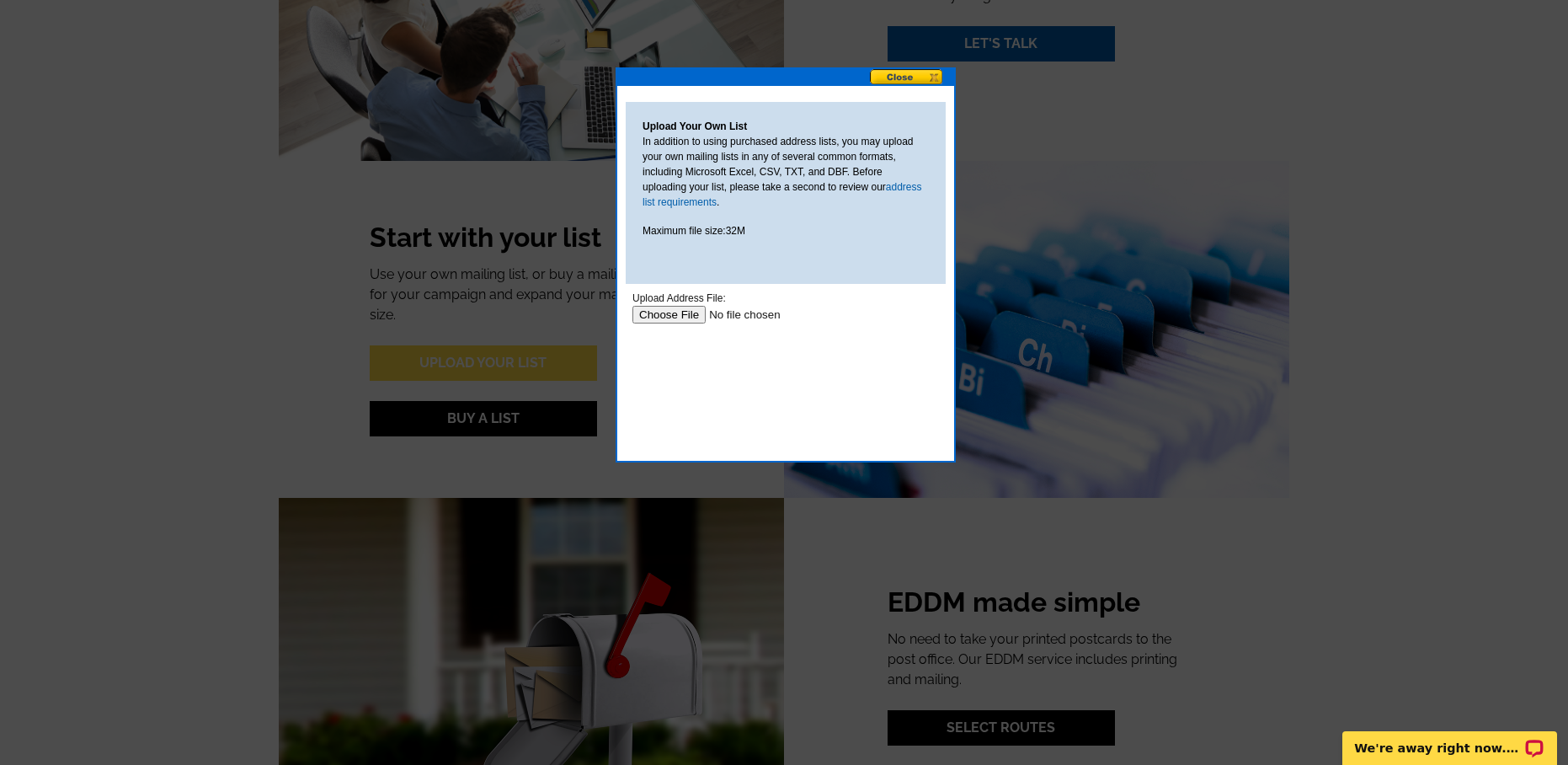
scroll to position [0, 0]
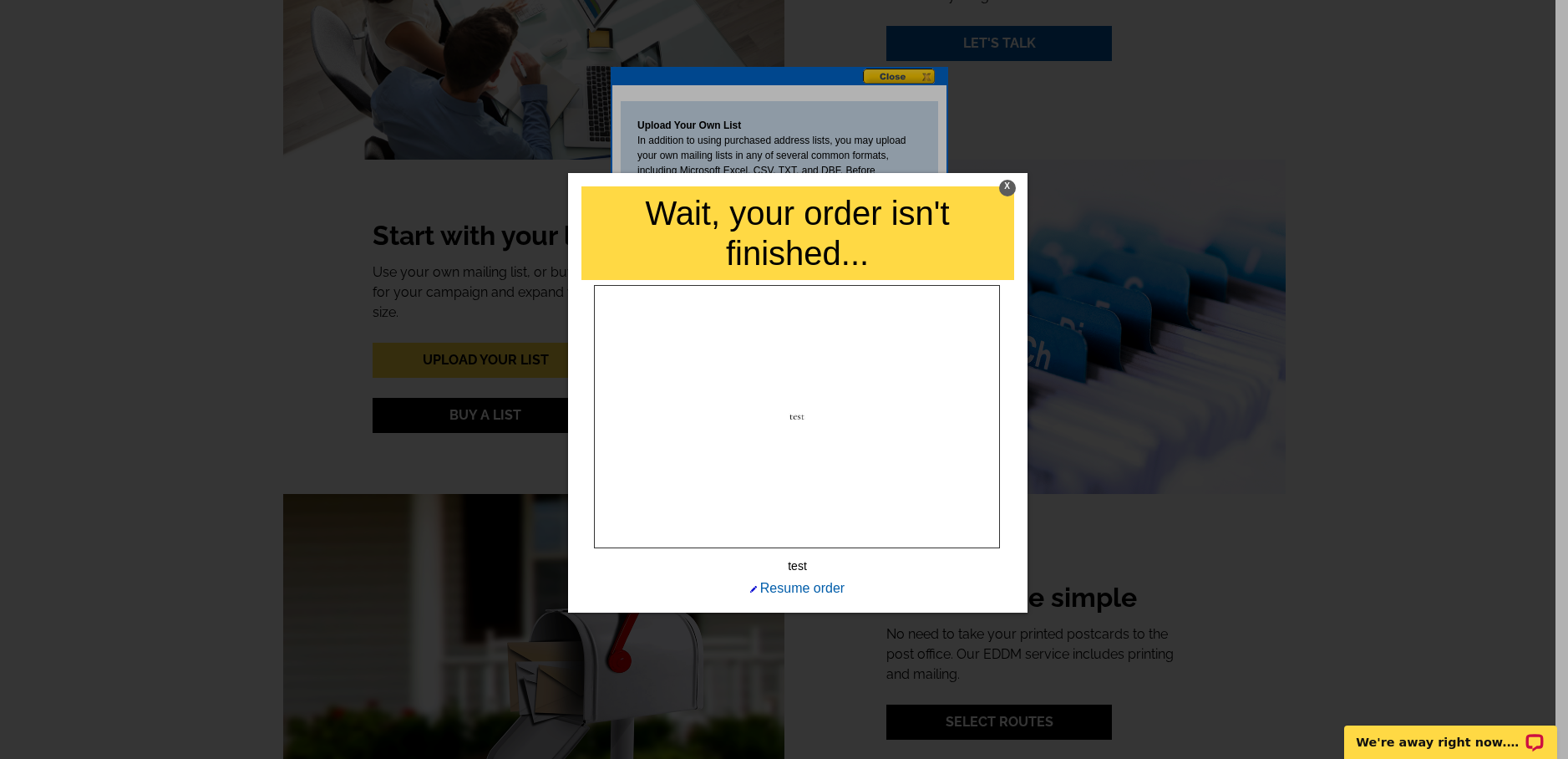
click at [1012, 188] on div "X" at bounding box center [1007, 188] width 17 height 17
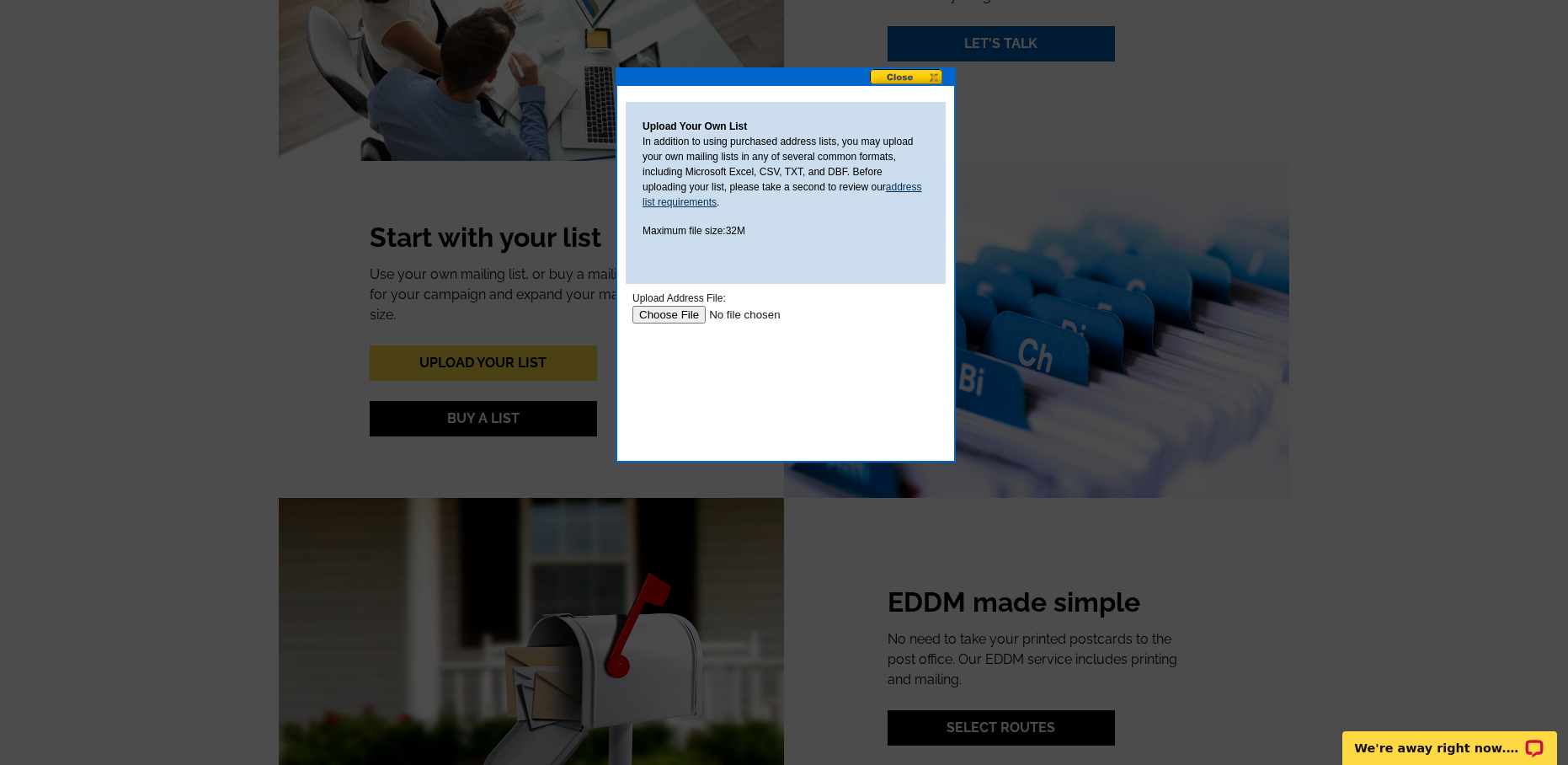
click at [682, 203] on link "address list requirements" at bounding box center [782, 195] width 280 height 27
click at [663, 310] on input "file" at bounding box center [740, 314] width 213 height 18
click at [691, 314] on input "file" at bounding box center [740, 314] width 213 height 18
click at [689, 313] on input "file" at bounding box center [740, 314] width 213 height 18
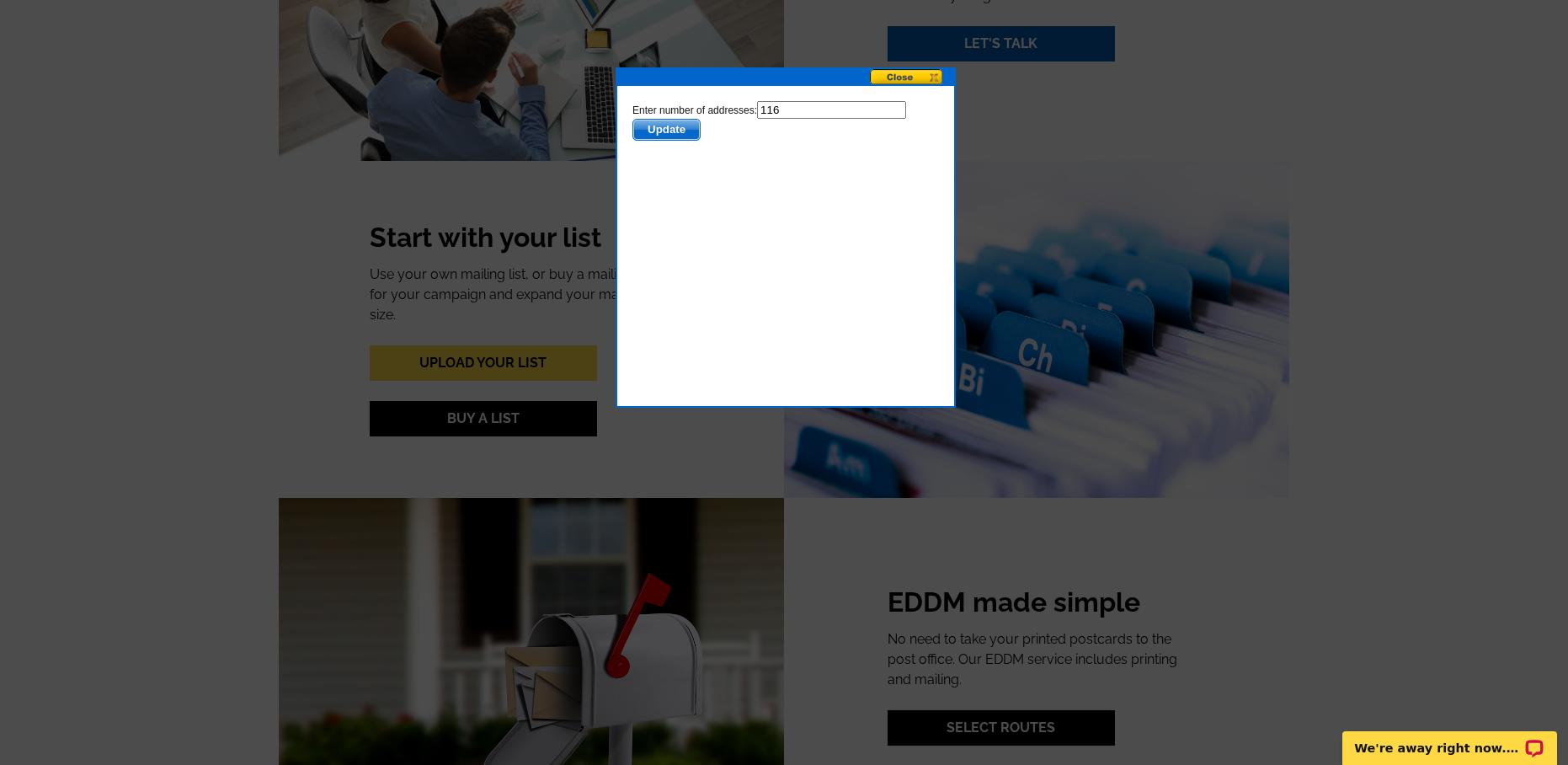
click at [856, 101] on input "116" at bounding box center [831, 109] width 149 height 18
click at [860, 108] on input "116" at bounding box center [831, 109] width 149 height 18
type input "115"
click at [669, 126] on span "Update" at bounding box center [666, 130] width 66 height 21
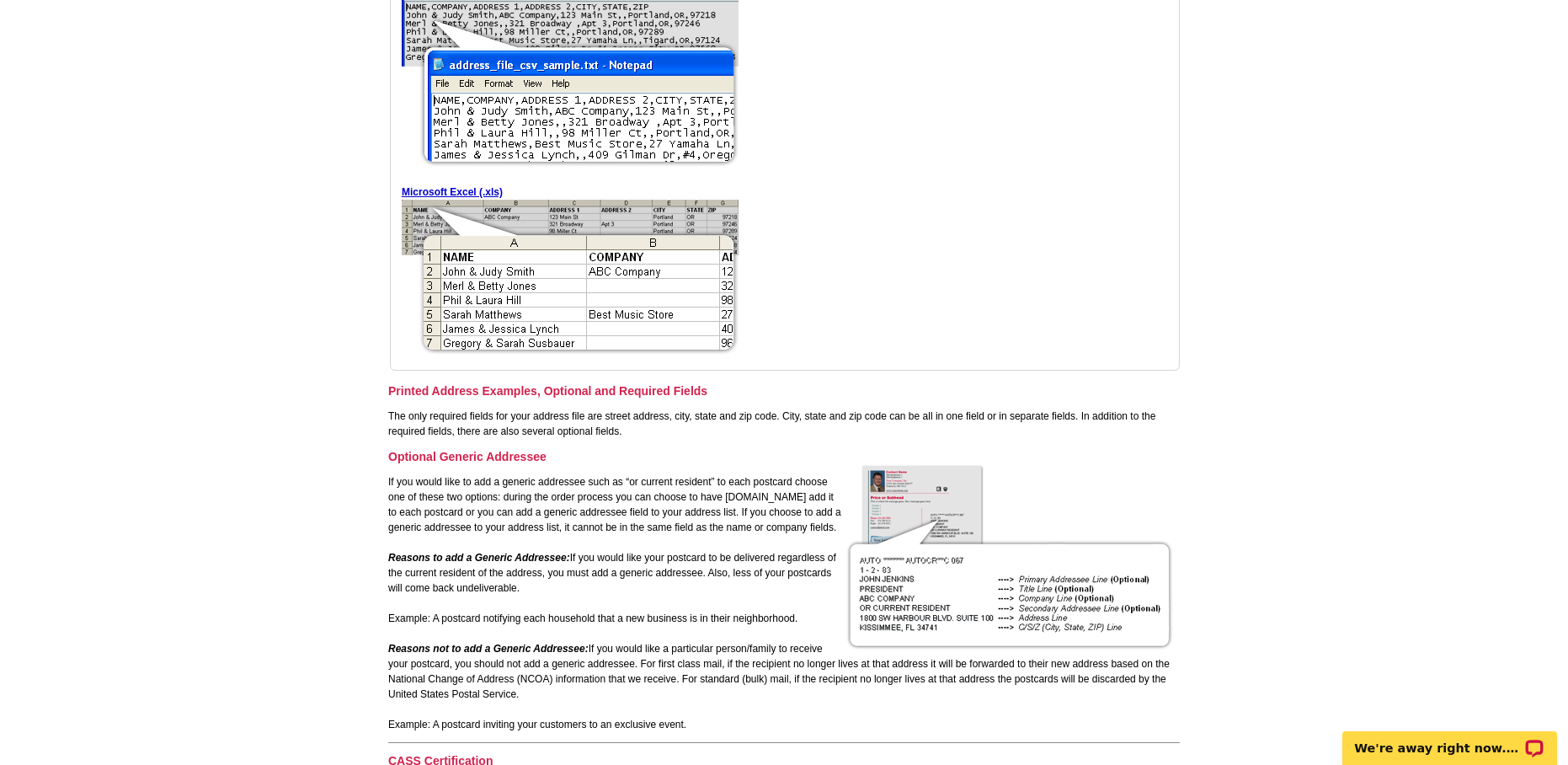
scroll to position [564, 0]
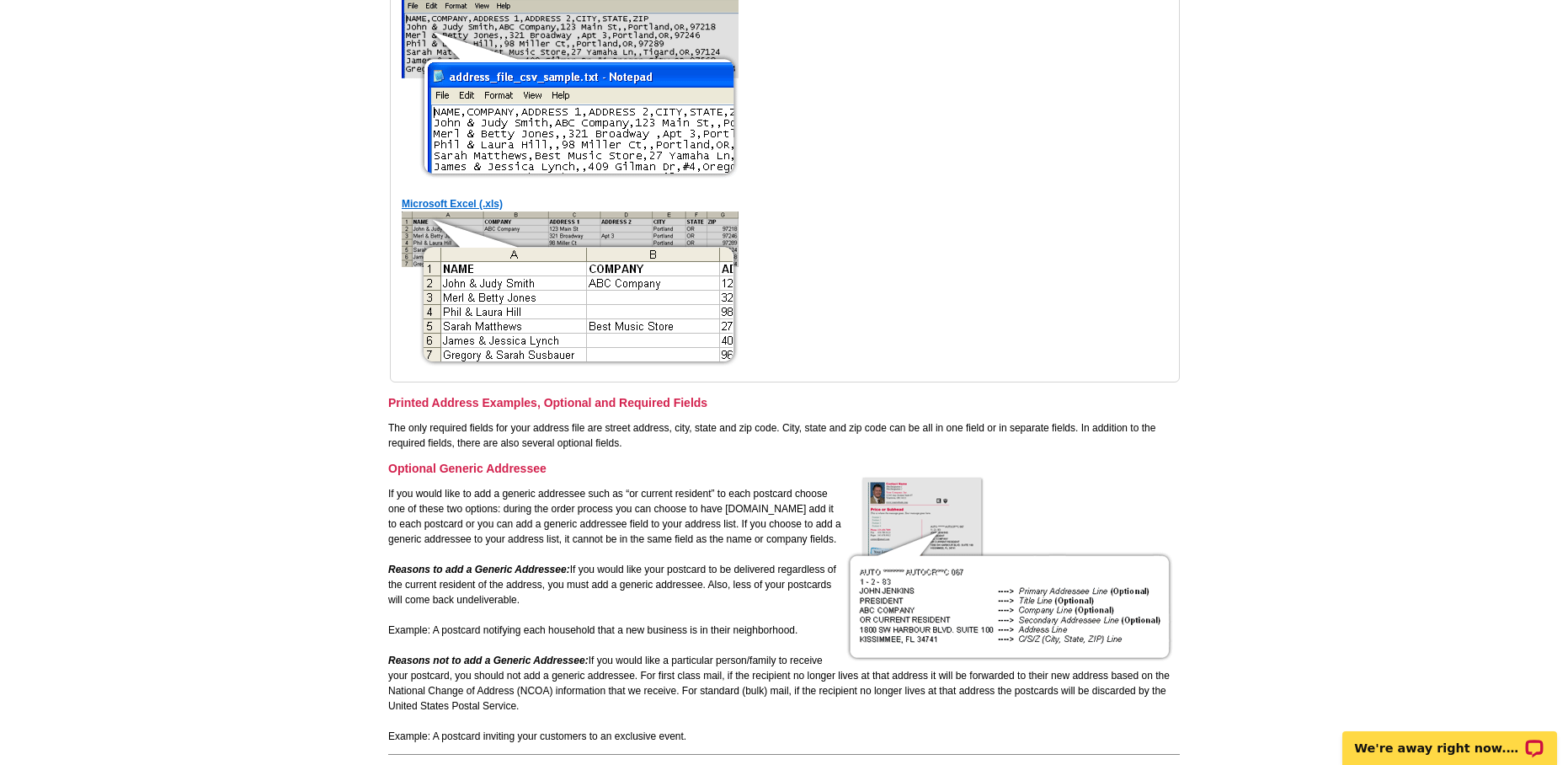
click at [482, 206] on link "Microsoft Excel (.xls)" at bounding box center [453, 204] width 101 height 12
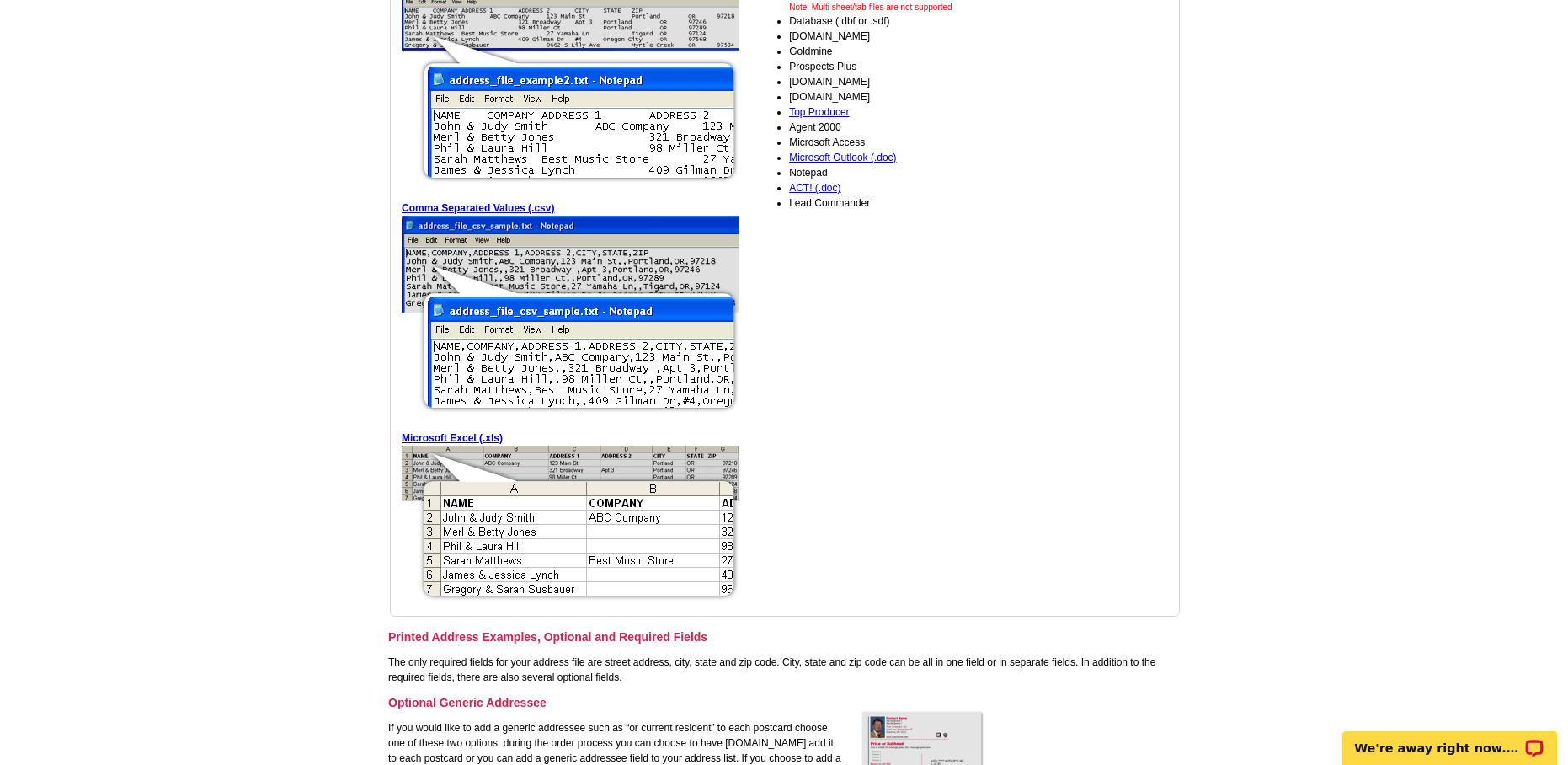
scroll to position [0, 0]
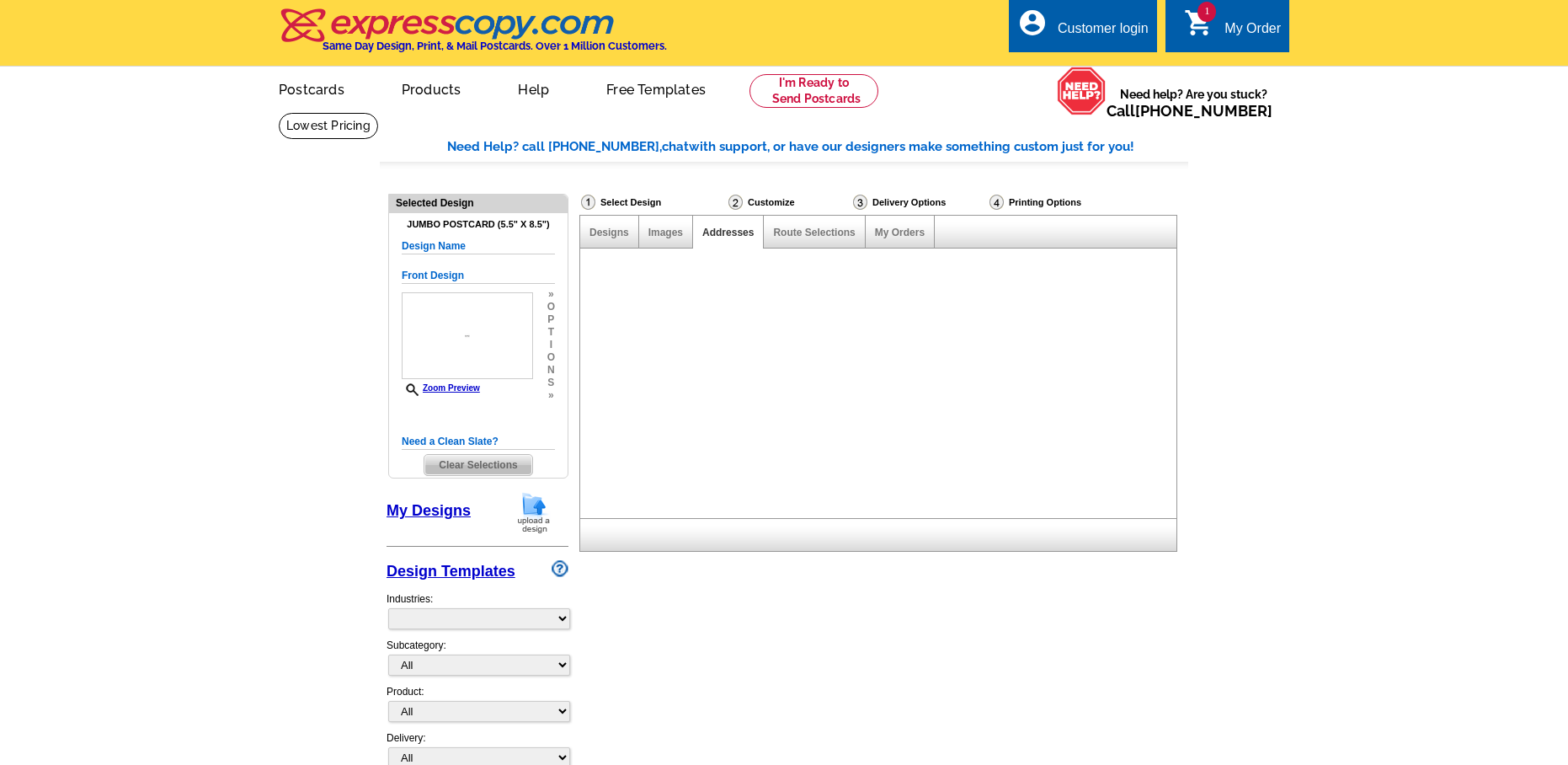
select select "785"
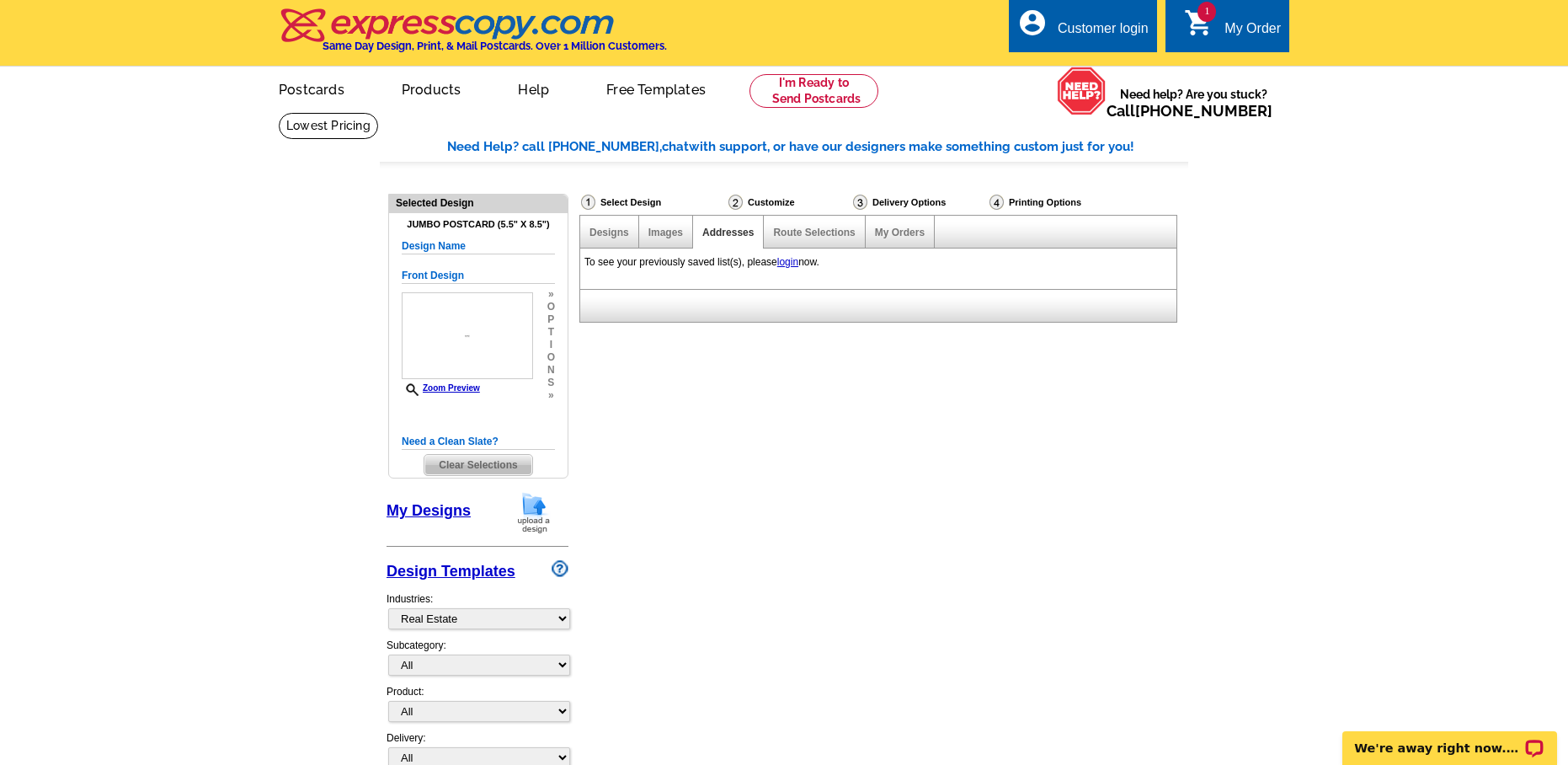
click at [792, 261] on link "login" at bounding box center [787, 262] width 22 height 12
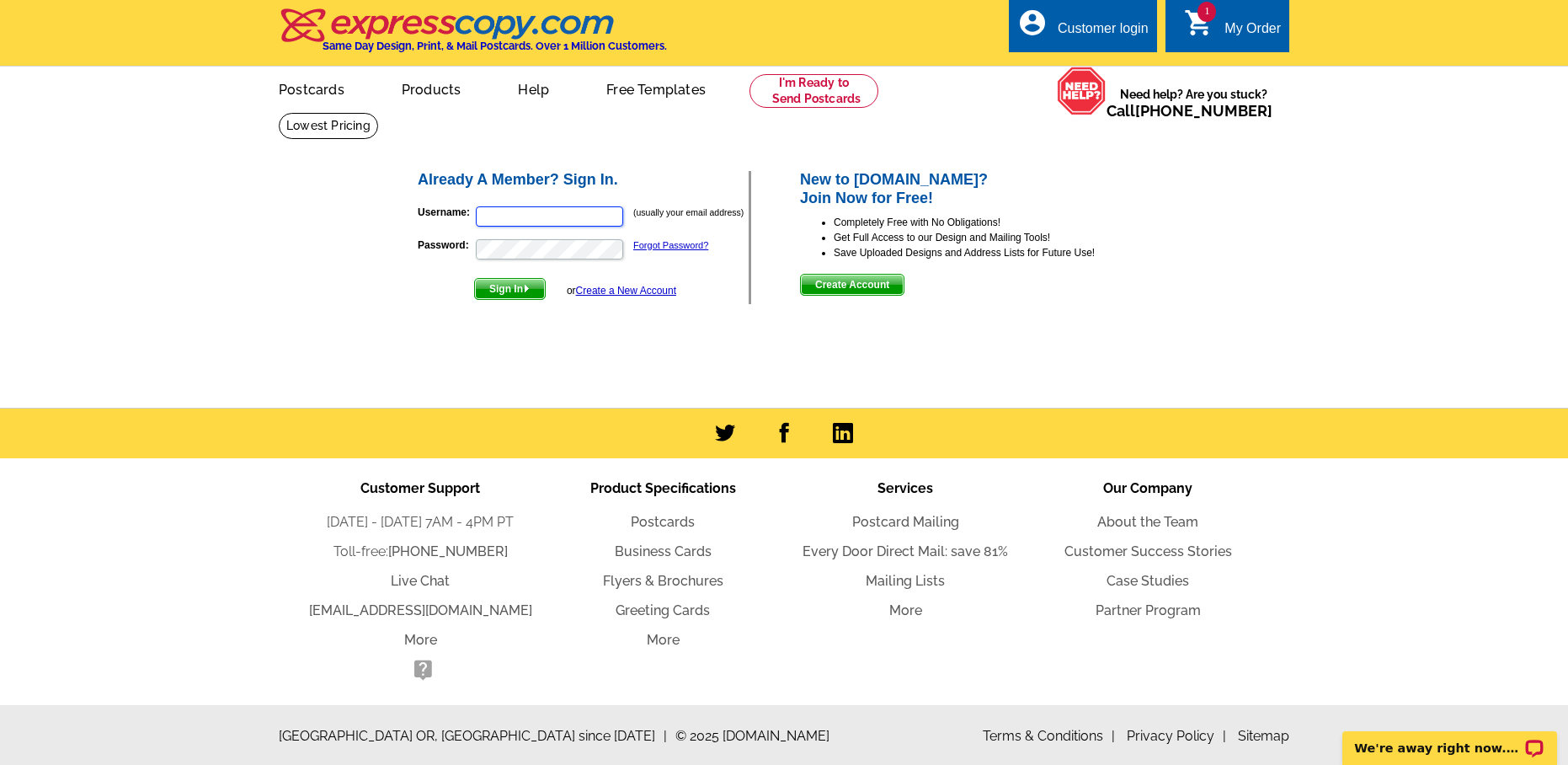
click at [542, 216] on input "Username:" at bounding box center [550, 217] width 148 height 21
type input "[PERSON_NAME][EMAIL_ADDRESS][DOMAIN_NAME]"
click at [474, 278] on button "Sign In" at bounding box center [510, 288] width 72 height 22
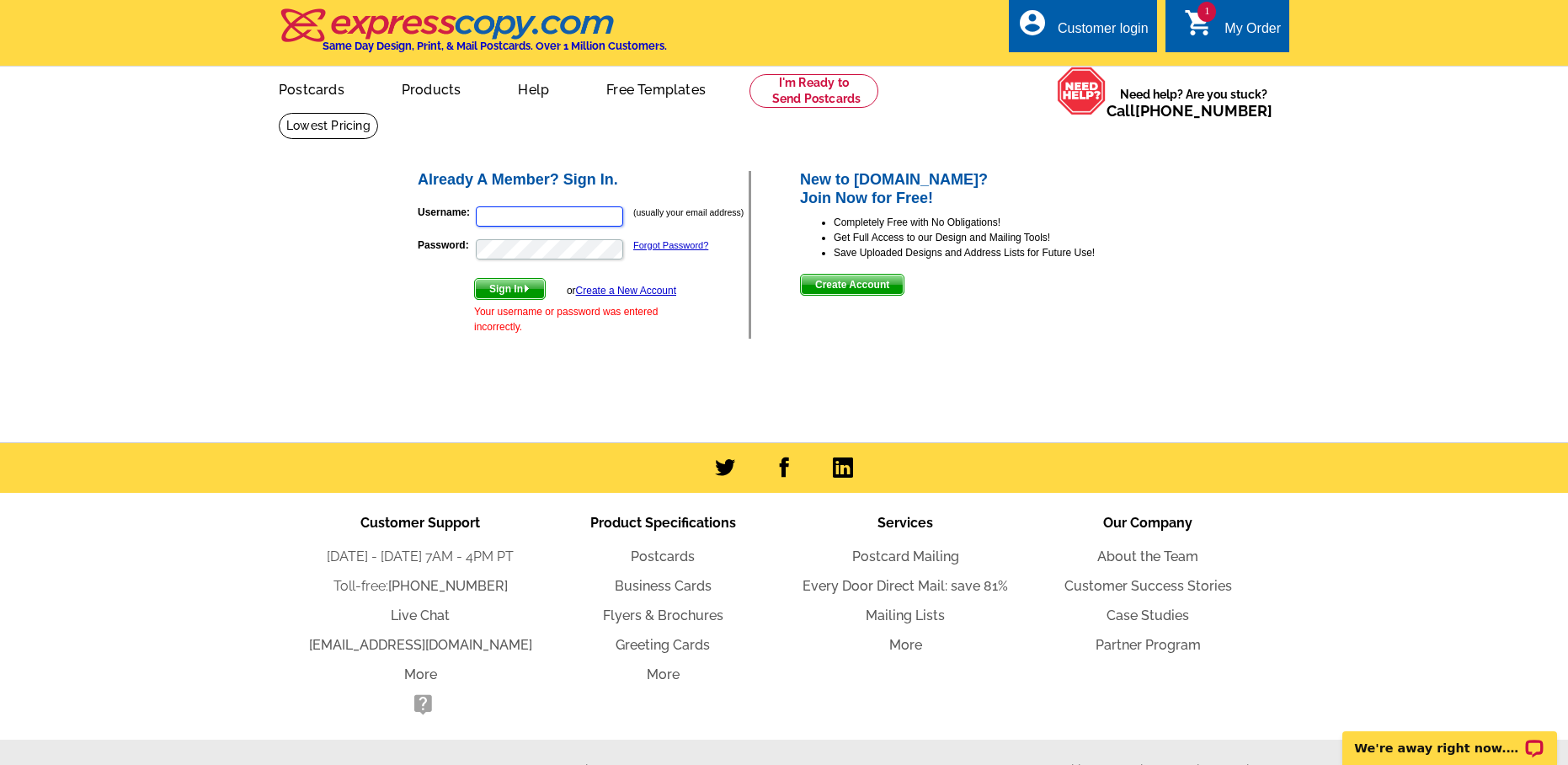
click at [568, 208] on input "Username:" at bounding box center [550, 217] width 148 height 21
type input "[PERSON_NAME][EMAIL_ADDRESS][DOMAIN_NAME]"
click at [474, 278] on button "Sign In" at bounding box center [510, 288] width 72 height 22
click at [530, 222] on input "Username:" at bounding box center [550, 217] width 148 height 21
type input "susan@soozsold.com"
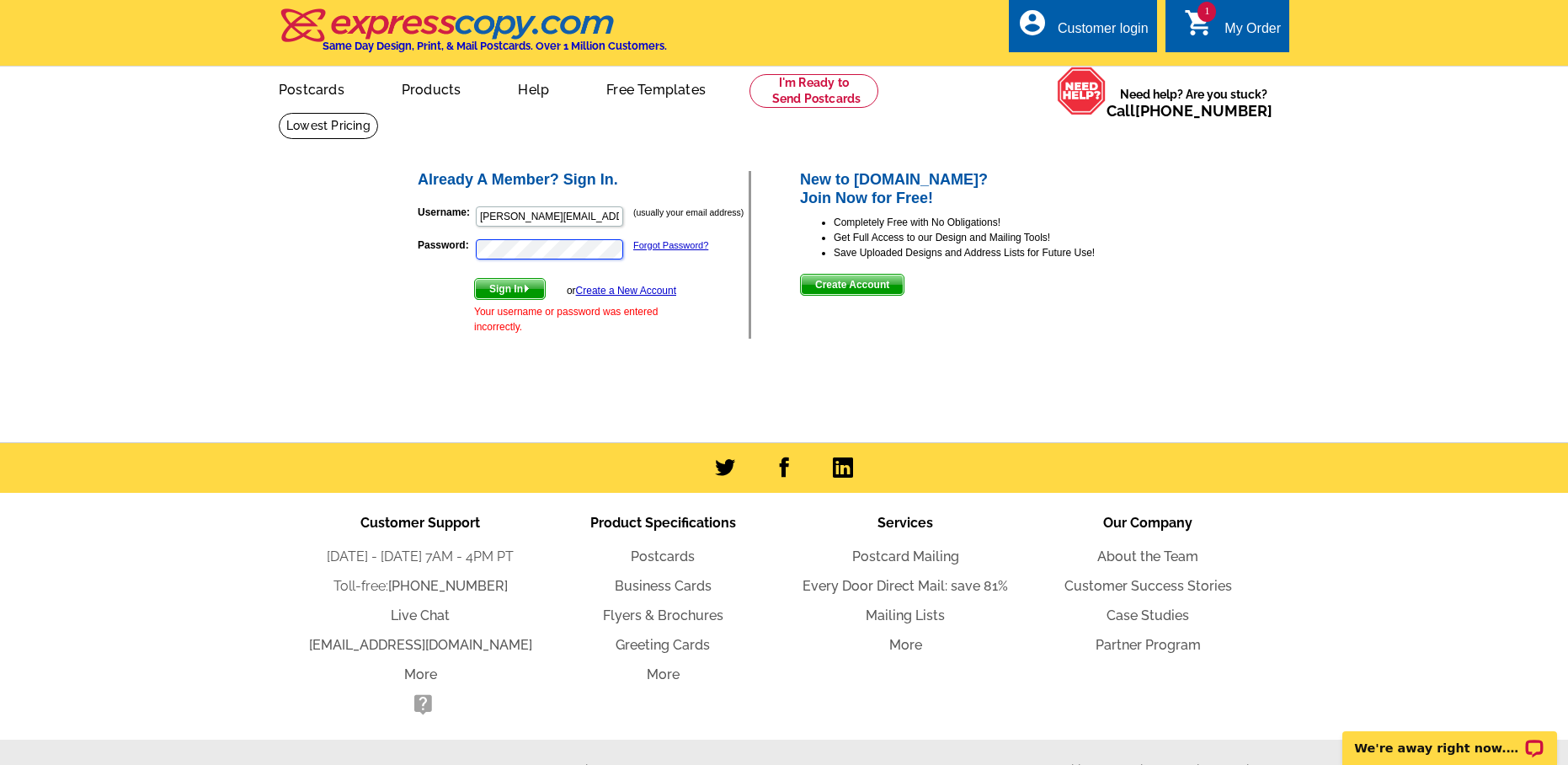
click at [474, 278] on button "Sign In" at bounding box center [510, 288] width 72 height 22
click at [658, 246] on link "Forgot Password?" at bounding box center [670, 245] width 75 height 10
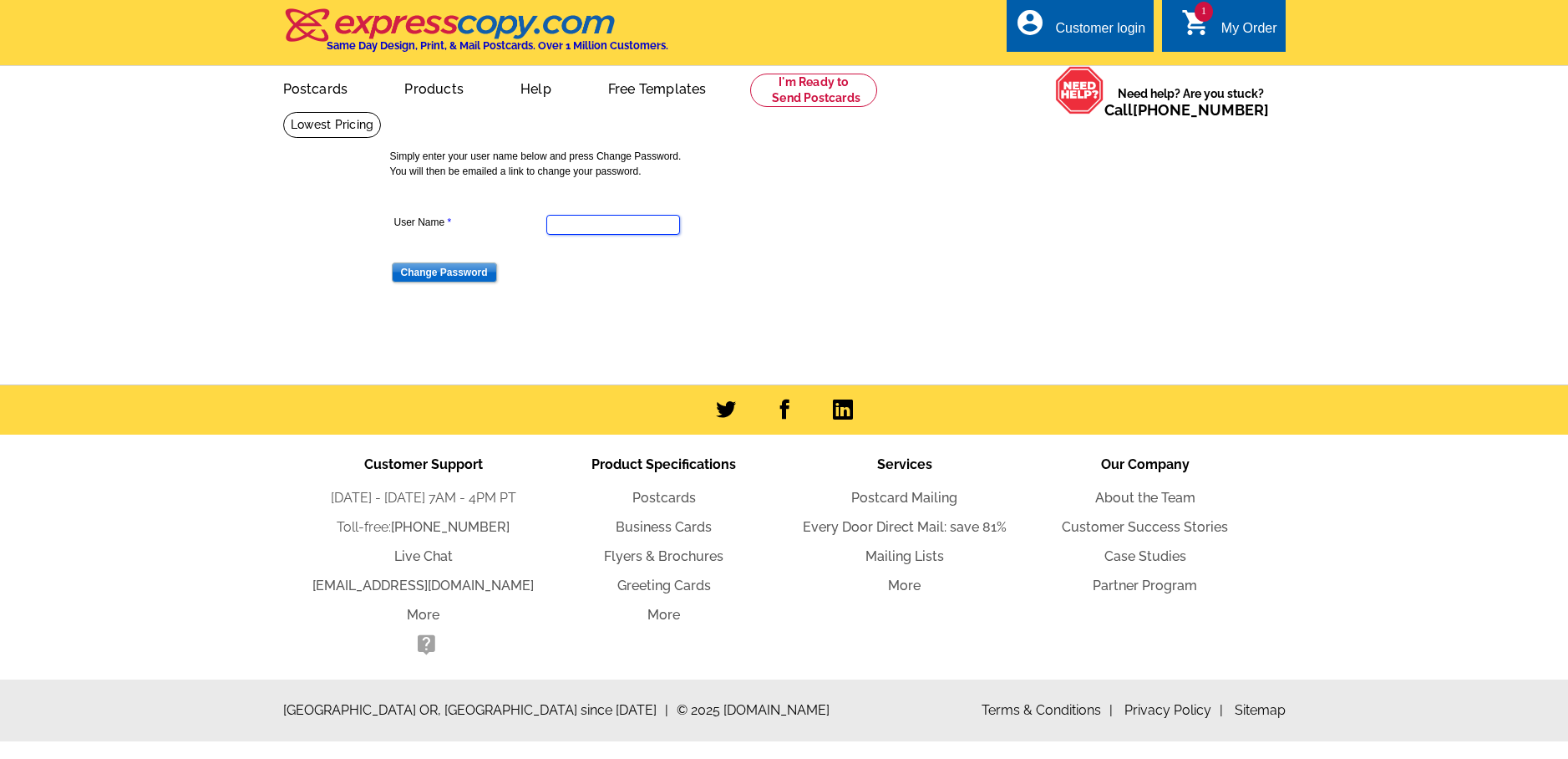
click at [605, 215] on input "User Name" at bounding box center [613, 225] width 134 height 20
type input "[PERSON_NAME][EMAIL_ADDRESS][DOMAIN_NAME]"
click at [391, 263] on input "Change Password" at bounding box center [444, 273] width 106 height 20
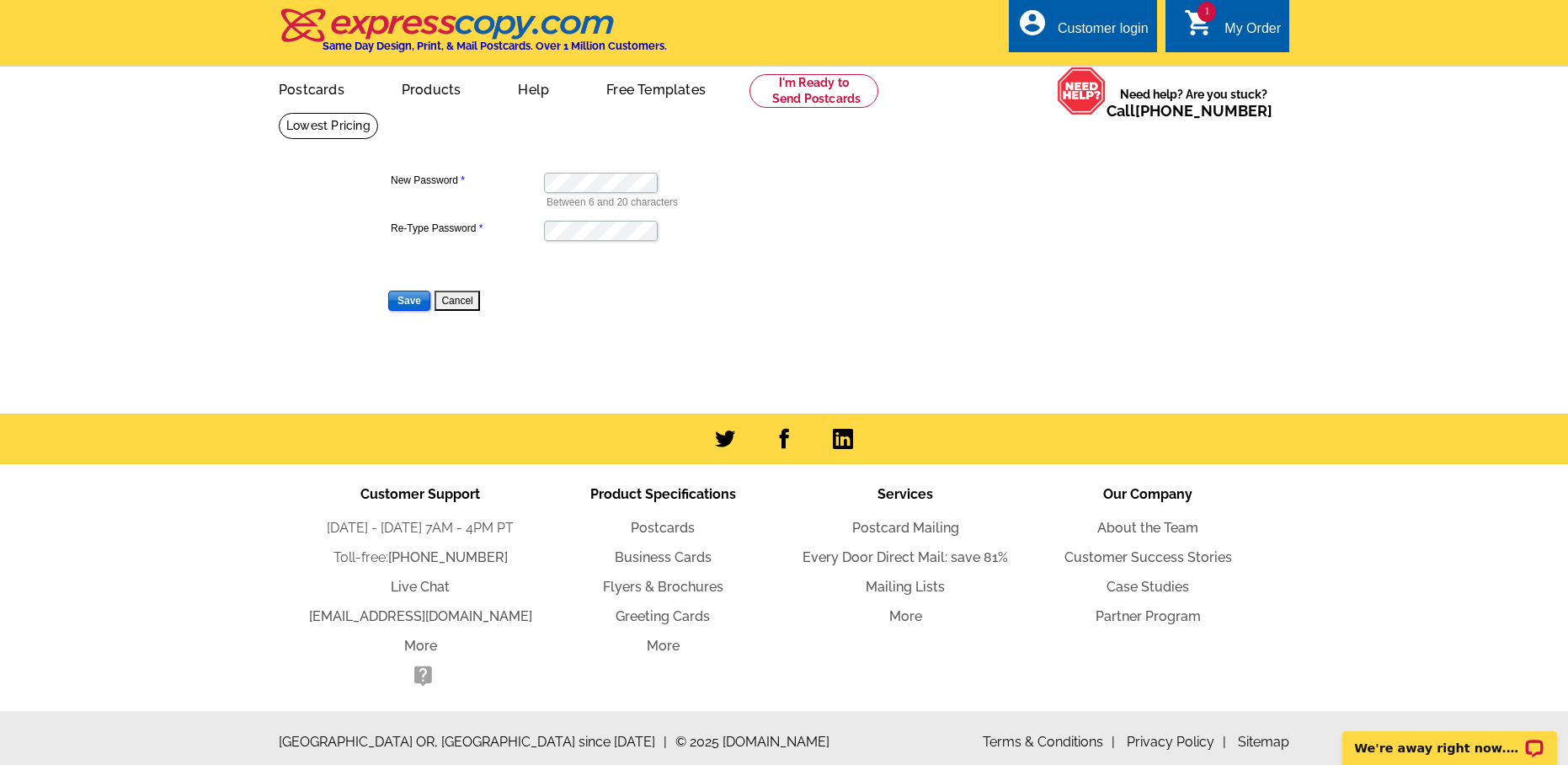
click at [410, 303] on input "Save" at bounding box center [409, 301] width 42 height 21
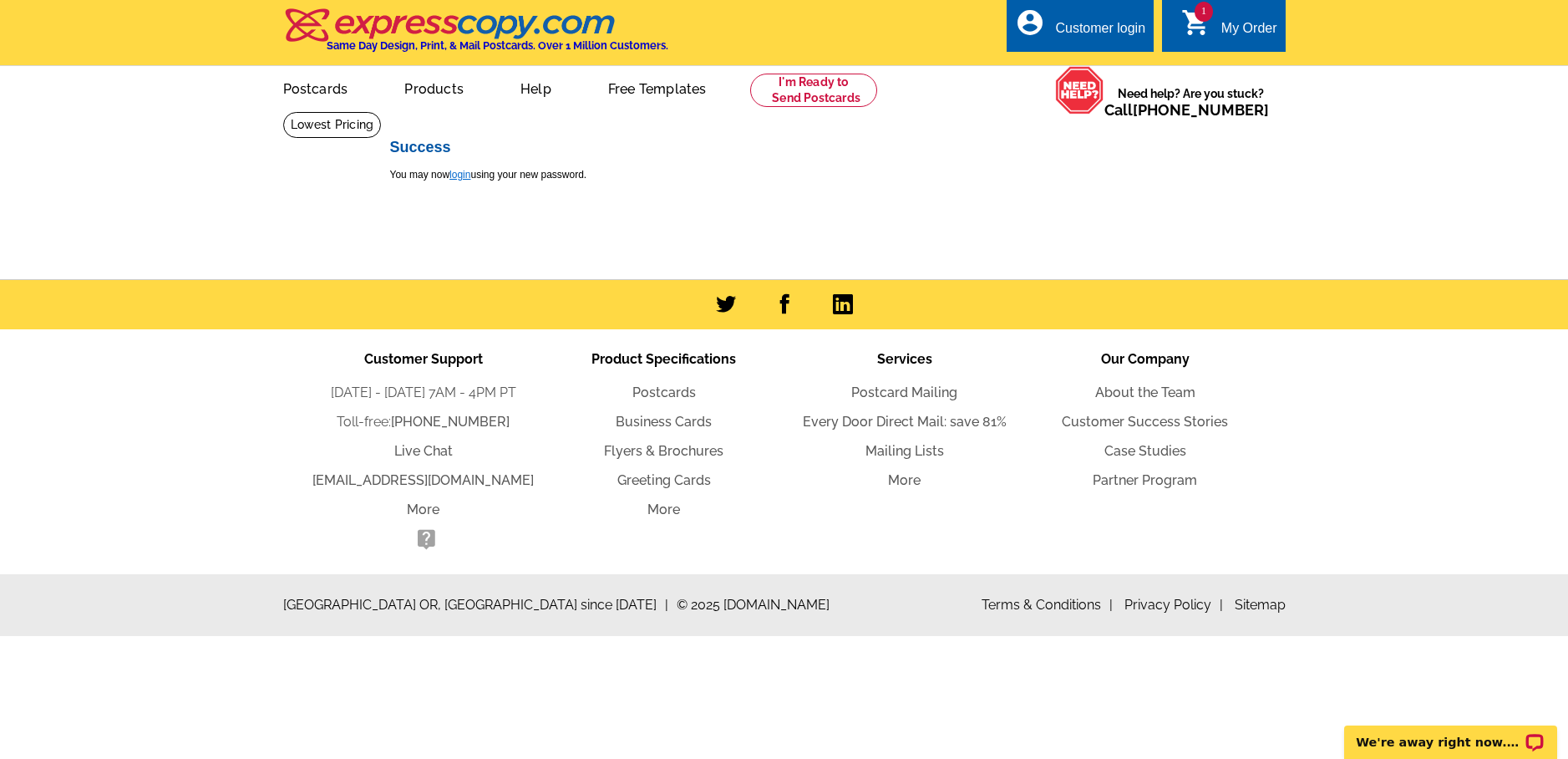
click at [459, 177] on link "login" at bounding box center [460, 174] width 21 height 12
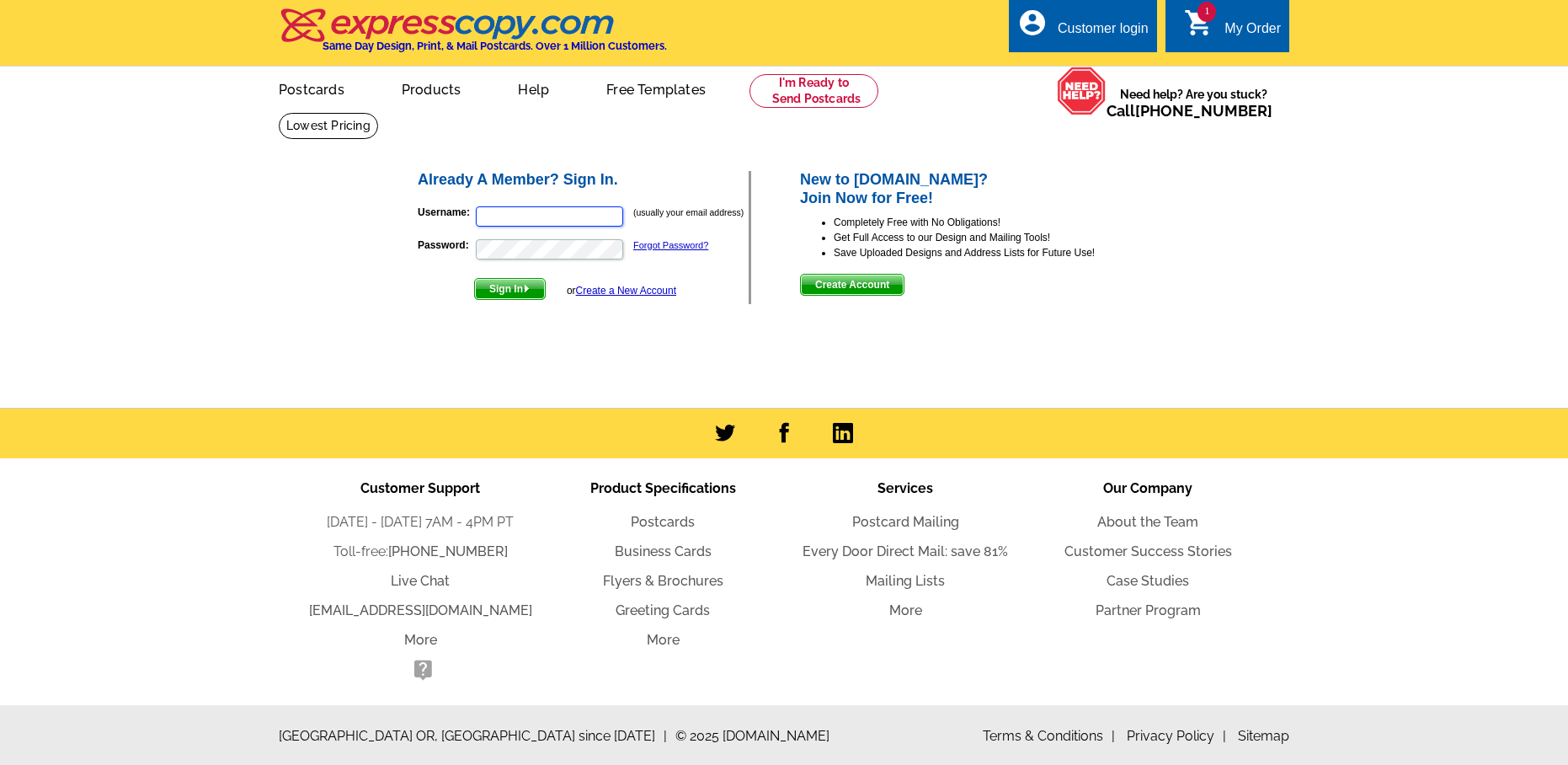
click at [530, 214] on input "Username:" at bounding box center [550, 217] width 148 height 21
type input "[PERSON_NAME][EMAIL_ADDRESS][DOMAIN_NAME]"
click at [474, 278] on button "Sign In" at bounding box center [510, 288] width 72 height 22
